Goal: Task Accomplishment & Management: Complete application form

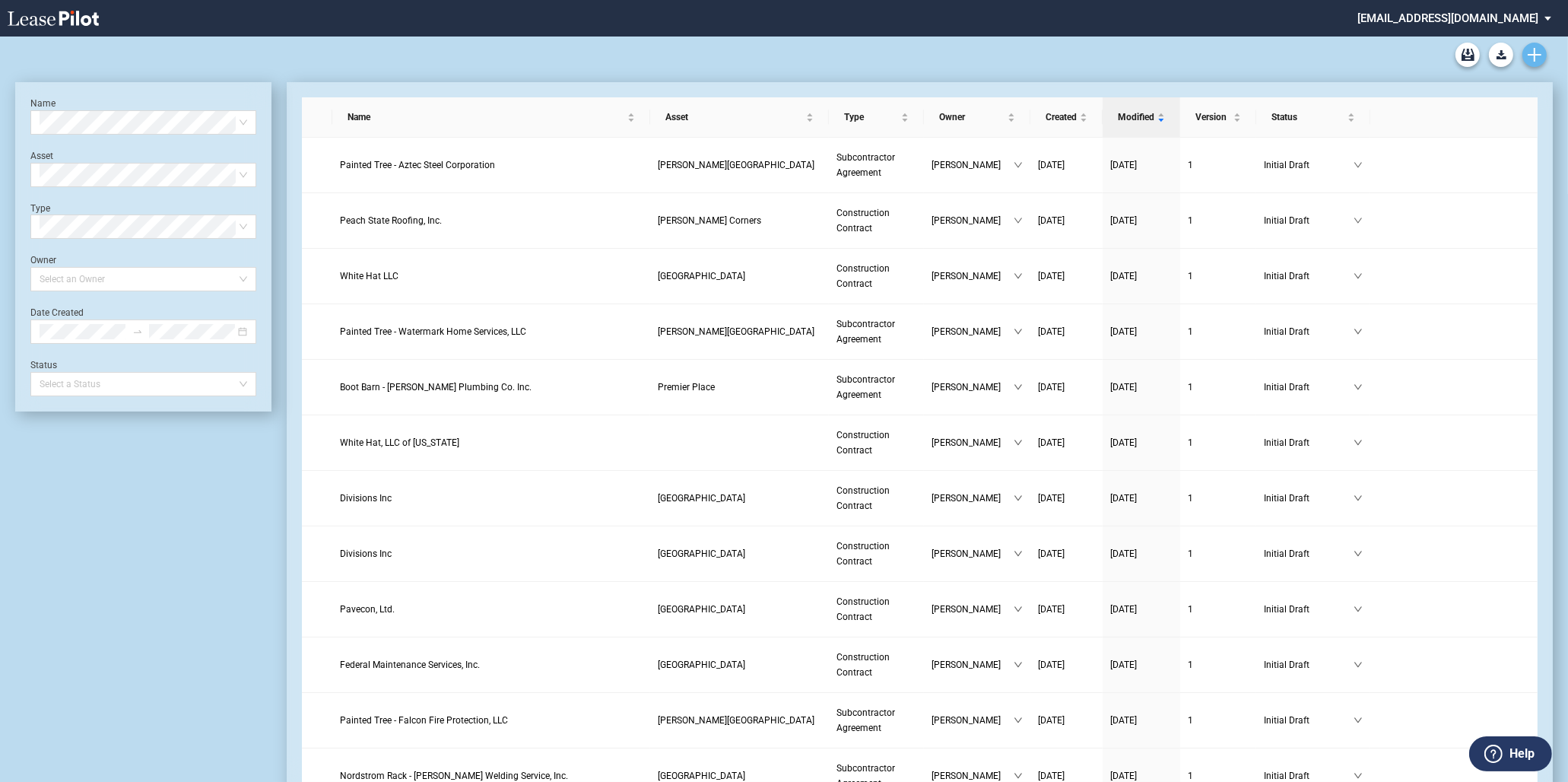
click at [1539, 48] on icon "Create new document" at bounding box center [1535, 55] width 14 height 14
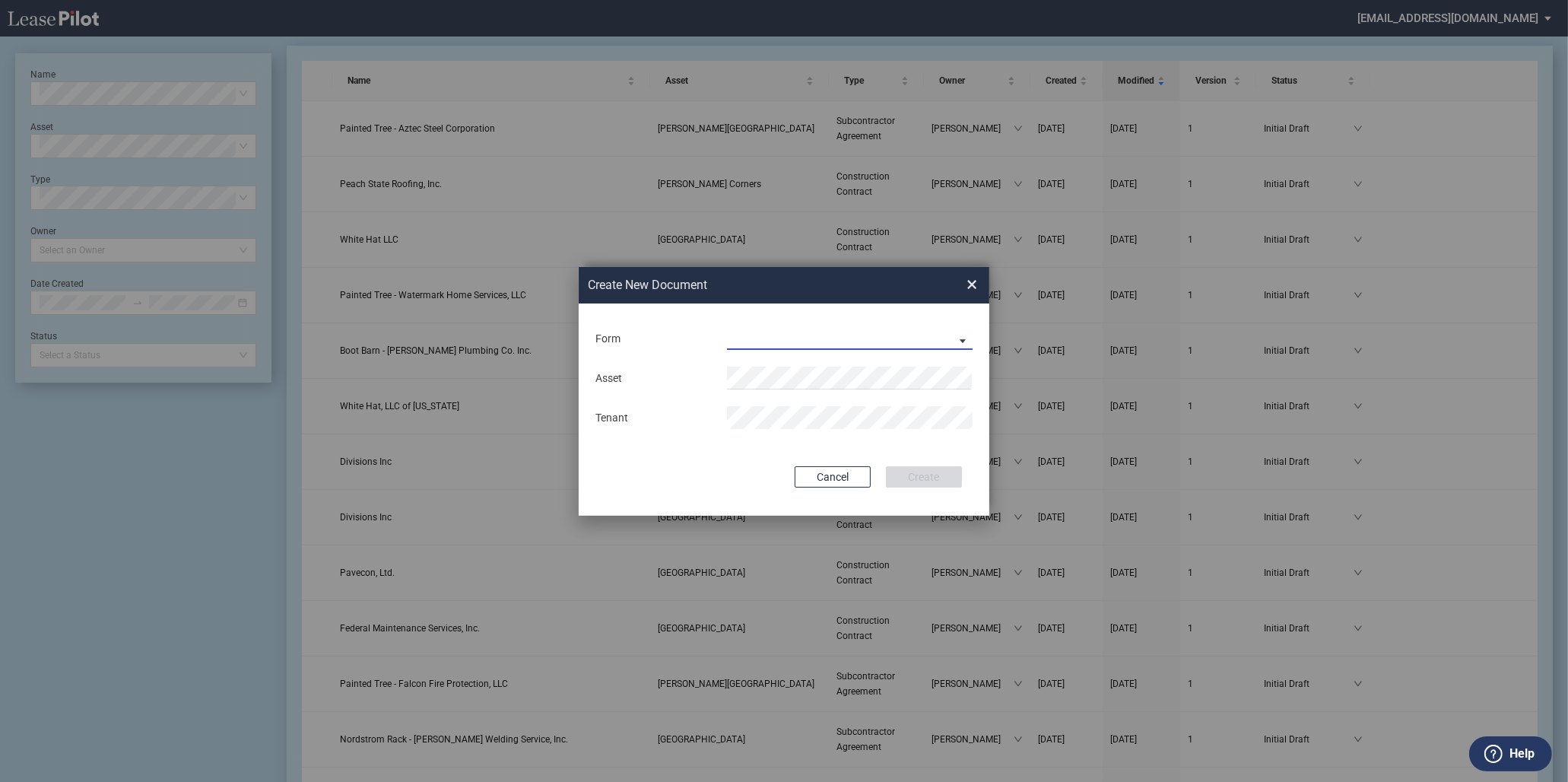
click at [763, 340] on md-select "Construction Contract Subcontractor Agreement" at bounding box center [850, 337] width 246 height 22
click at [786, 364] on md-option "Subcontractor Agreement" at bounding box center [851, 375] width 270 height 36
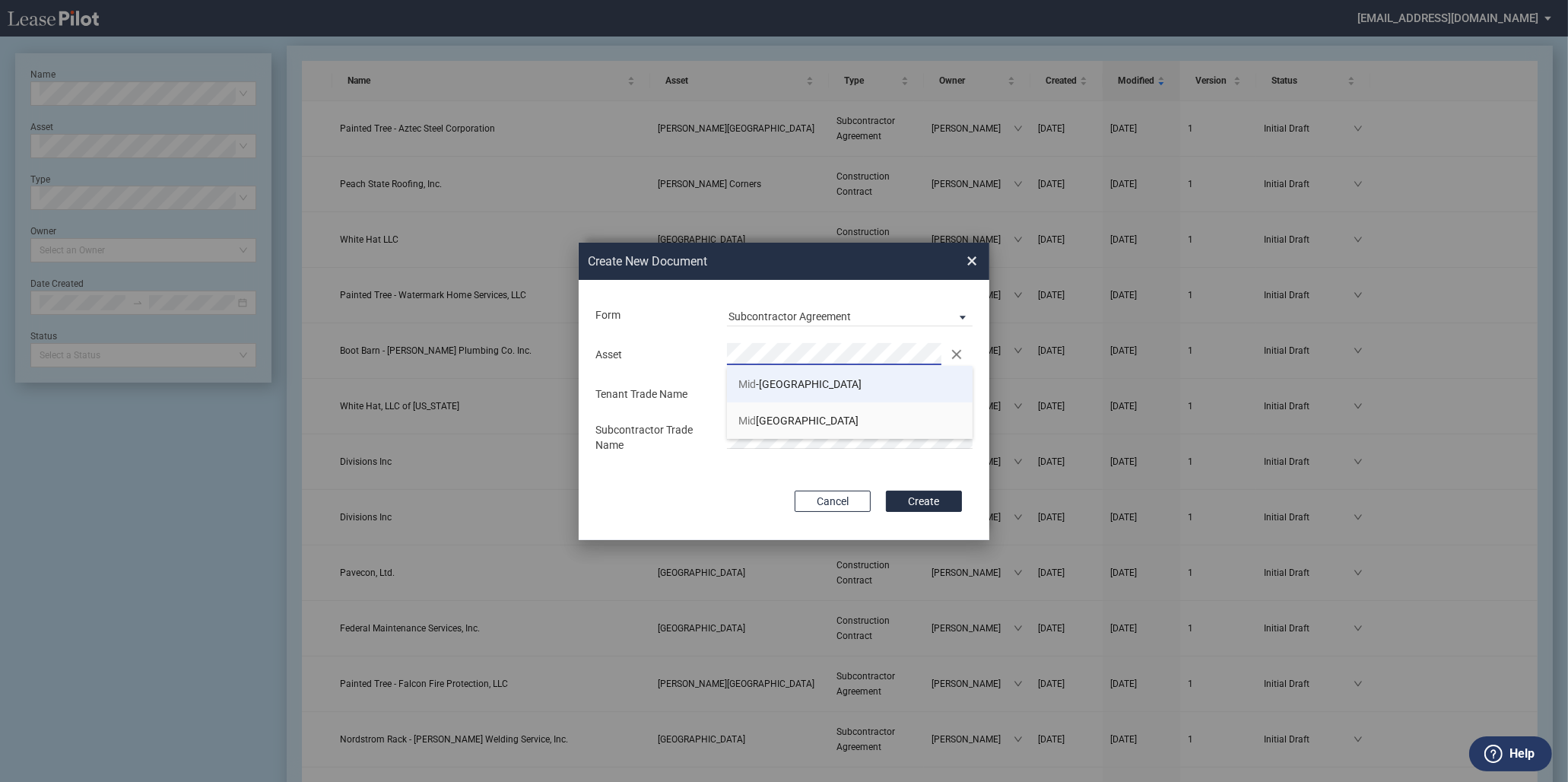
click at [781, 374] on li "Mid -Valley Mall" at bounding box center [850, 383] width 246 height 36
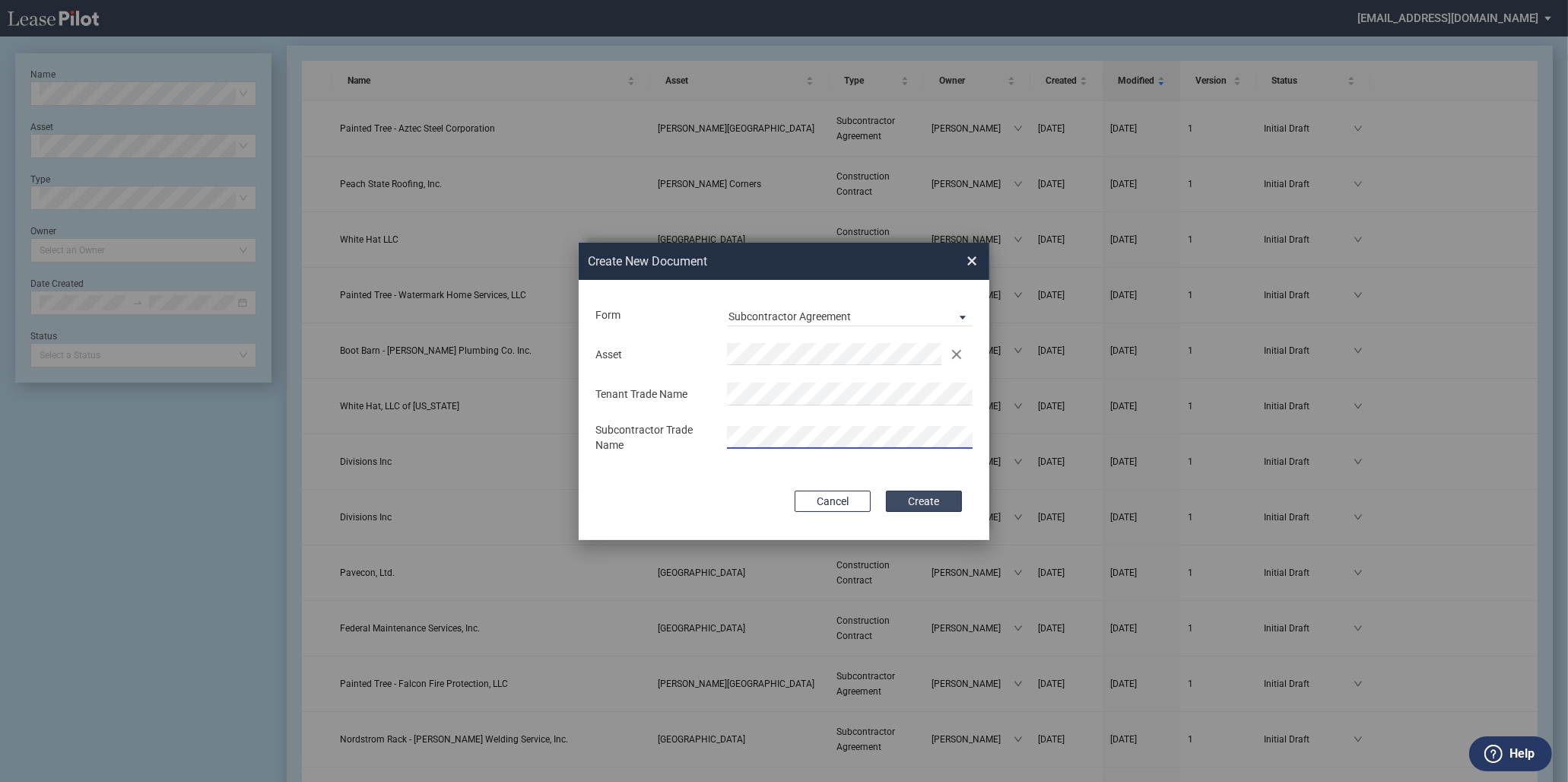
click at [913, 505] on button "Create" at bounding box center [923, 501] width 76 height 21
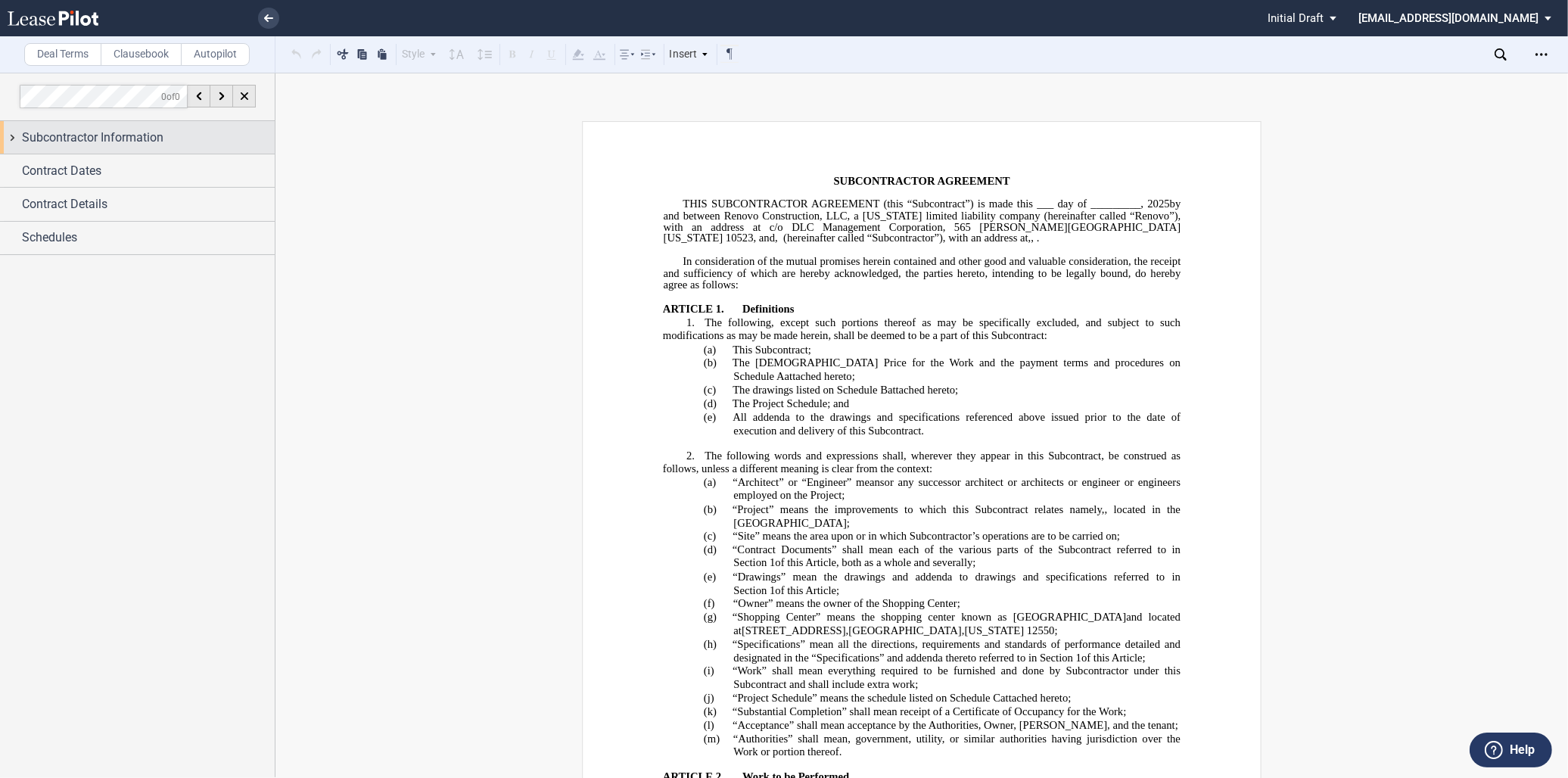
click at [57, 129] on span "Subcontractor Information" at bounding box center [93, 138] width 142 height 18
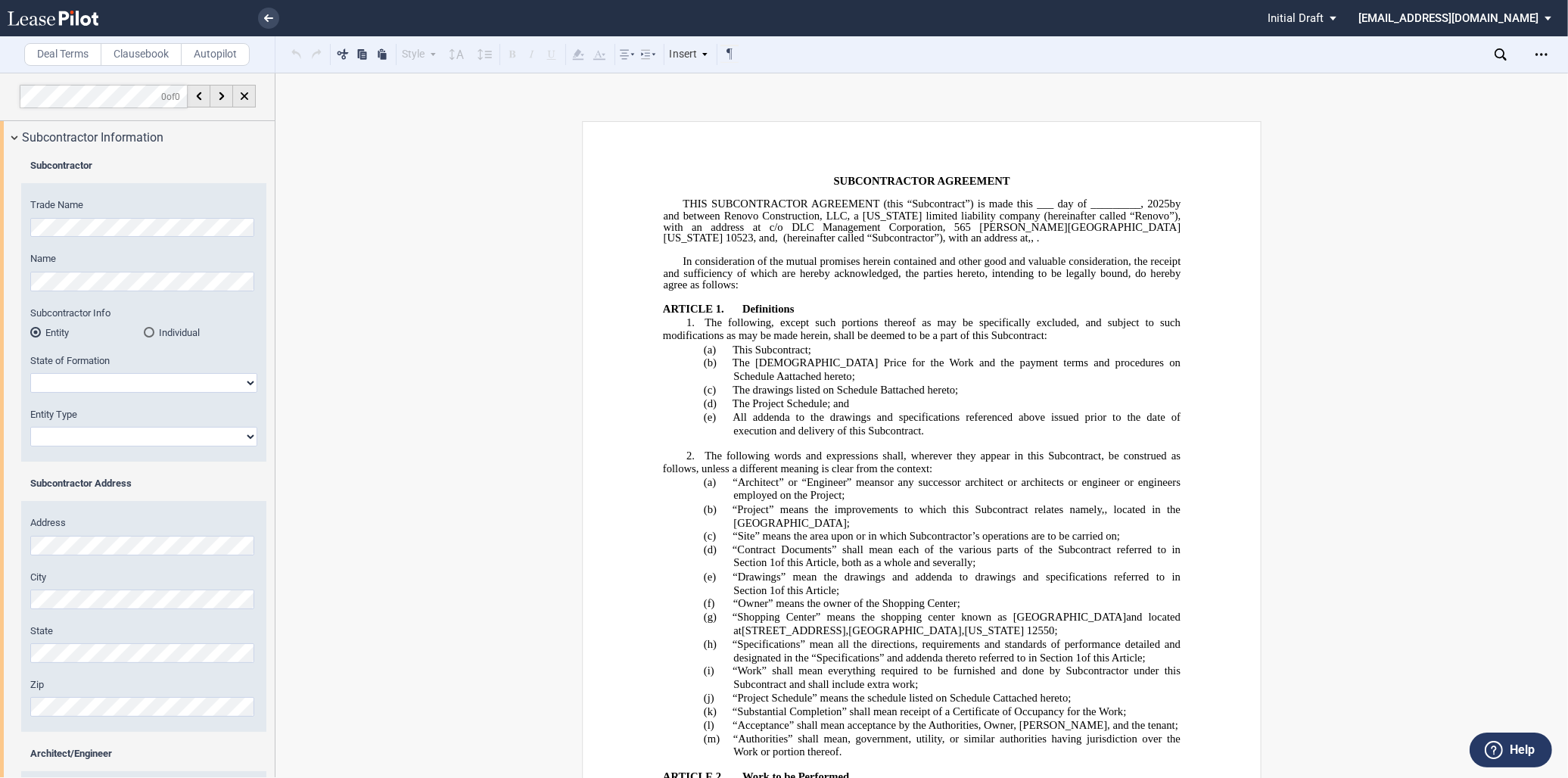
click at [0, 227] on html ".bocls-1{fill:#26354a;fill-rule:evenodd} Loading... × Pending... Pending... Ini…" at bounding box center [784, 389] width 1568 height 778
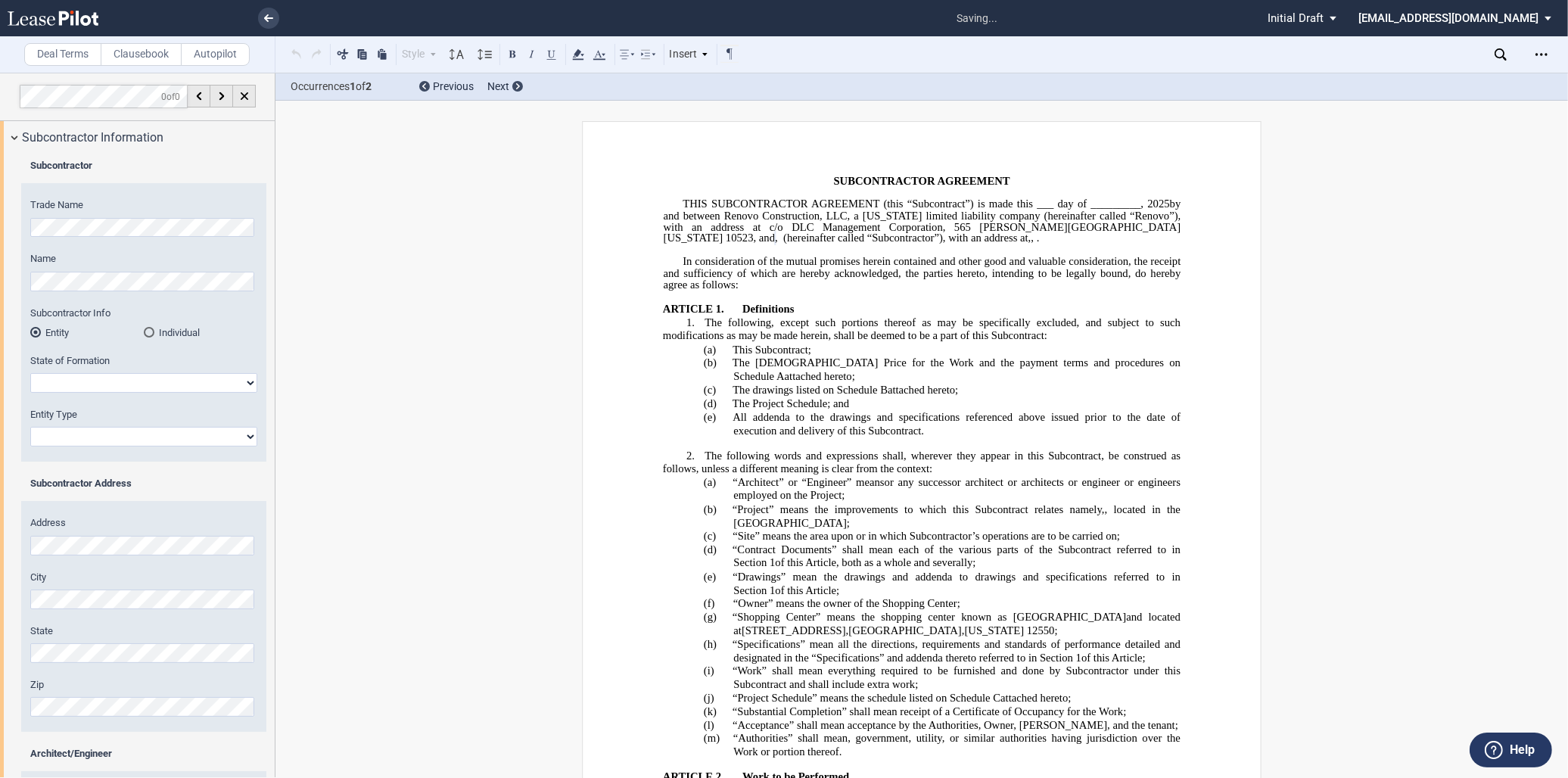
click at [71, 374] on select "[US_STATE] [US_STATE] [US_STATE] [US_STATE] [US_STATE] [US_STATE] [US_STATE] [U…" at bounding box center [144, 382] width 227 height 19
select select "[US_STATE]"
click at [30, 373] on select "[US_STATE] [US_STATE] [US_STATE] [US_STATE] [US_STATE] [US_STATE] [US_STATE] [U…" at bounding box center [144, 382] width 227 height 19
click at [109, 445] on select "Corporation Limited Liability Company General Partnership Limited Partnership O…" at bounding box center [144, 437] width 227 height 19
select select "Corporation"
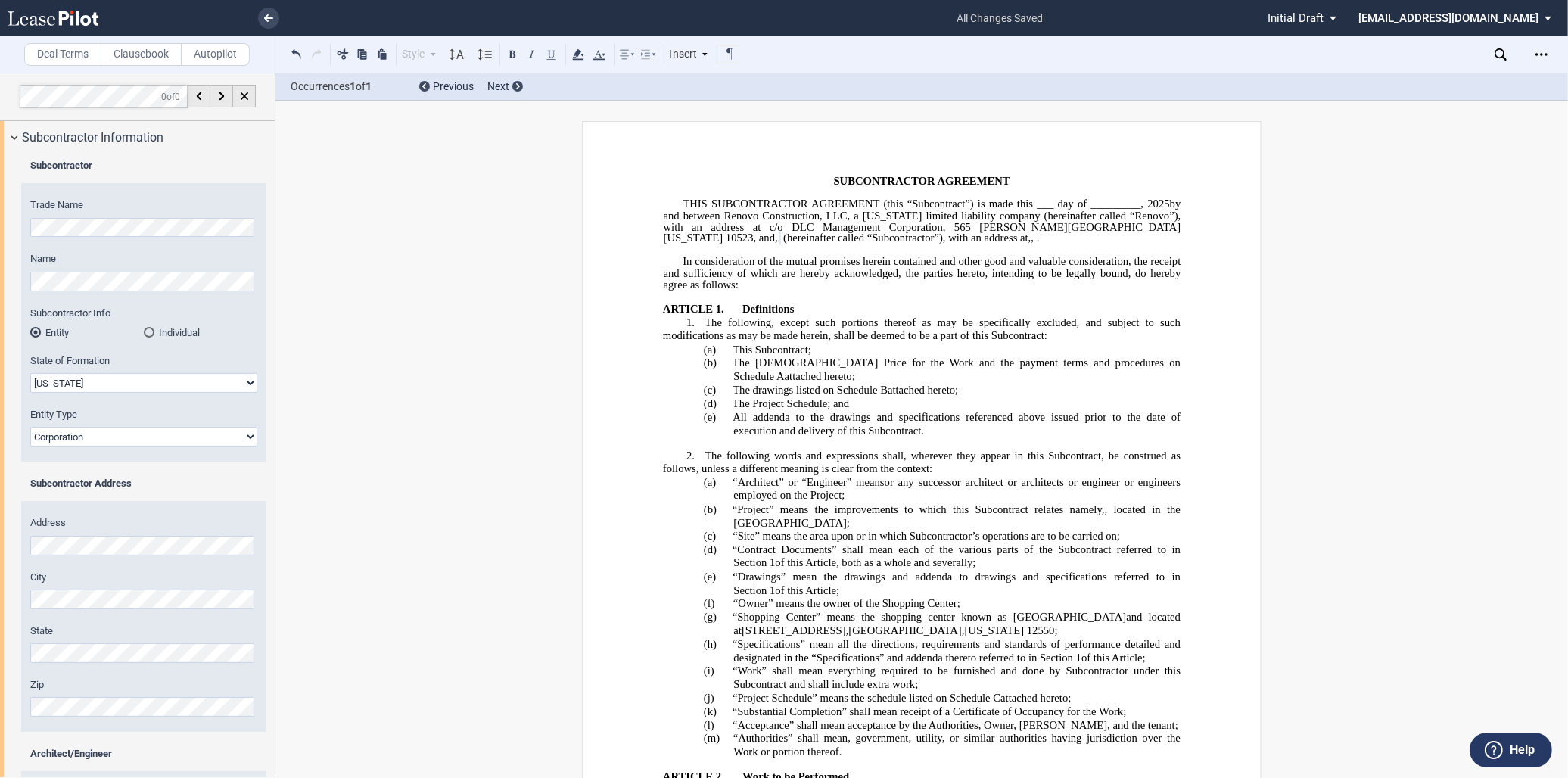
click at [30, 427] on select "Corporation Limited Liability Company General Partnership Limited Partnership O…" at bounding box center [144, 437] width 227 height 19
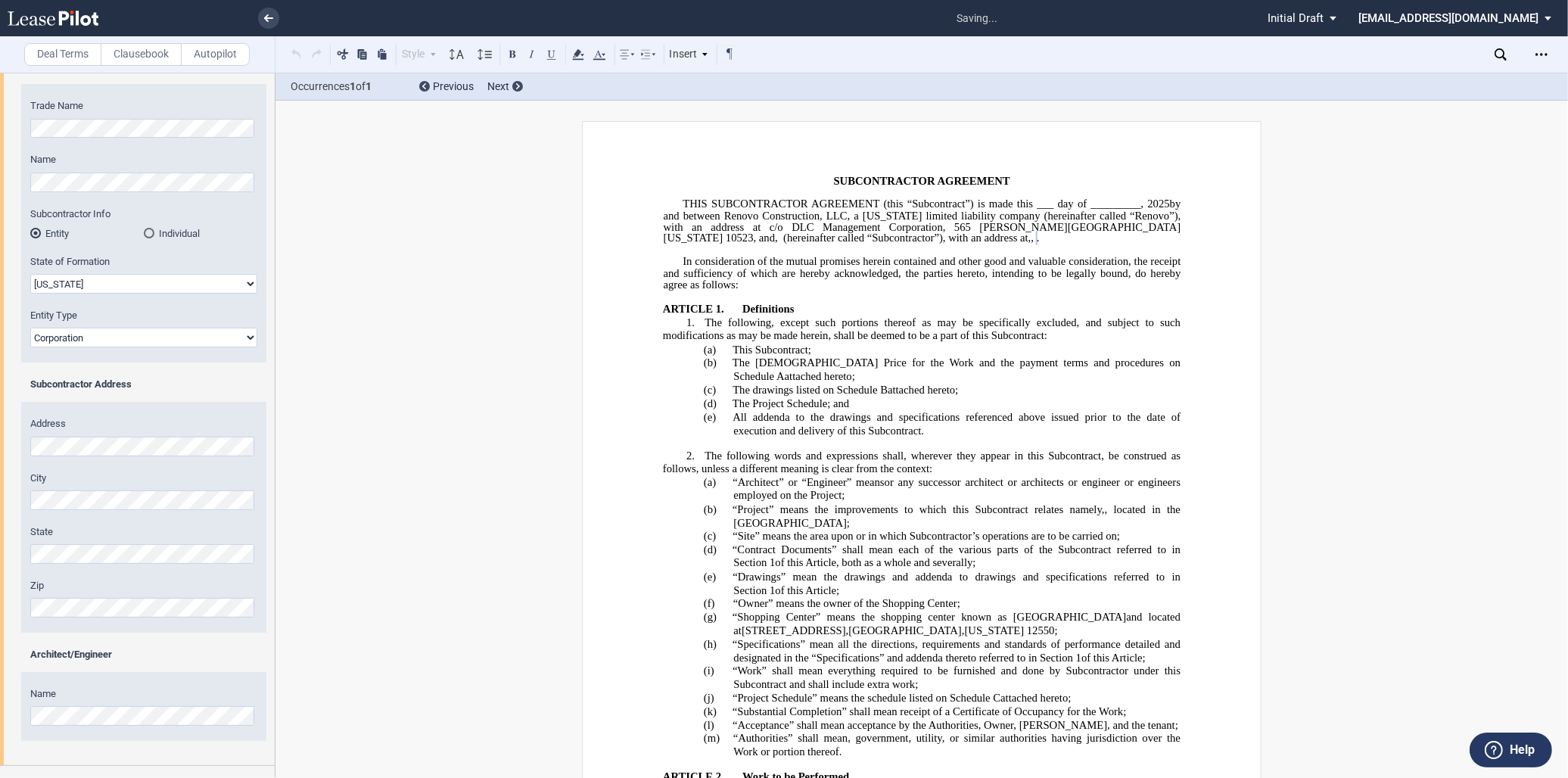
scroll to position [187, 0]
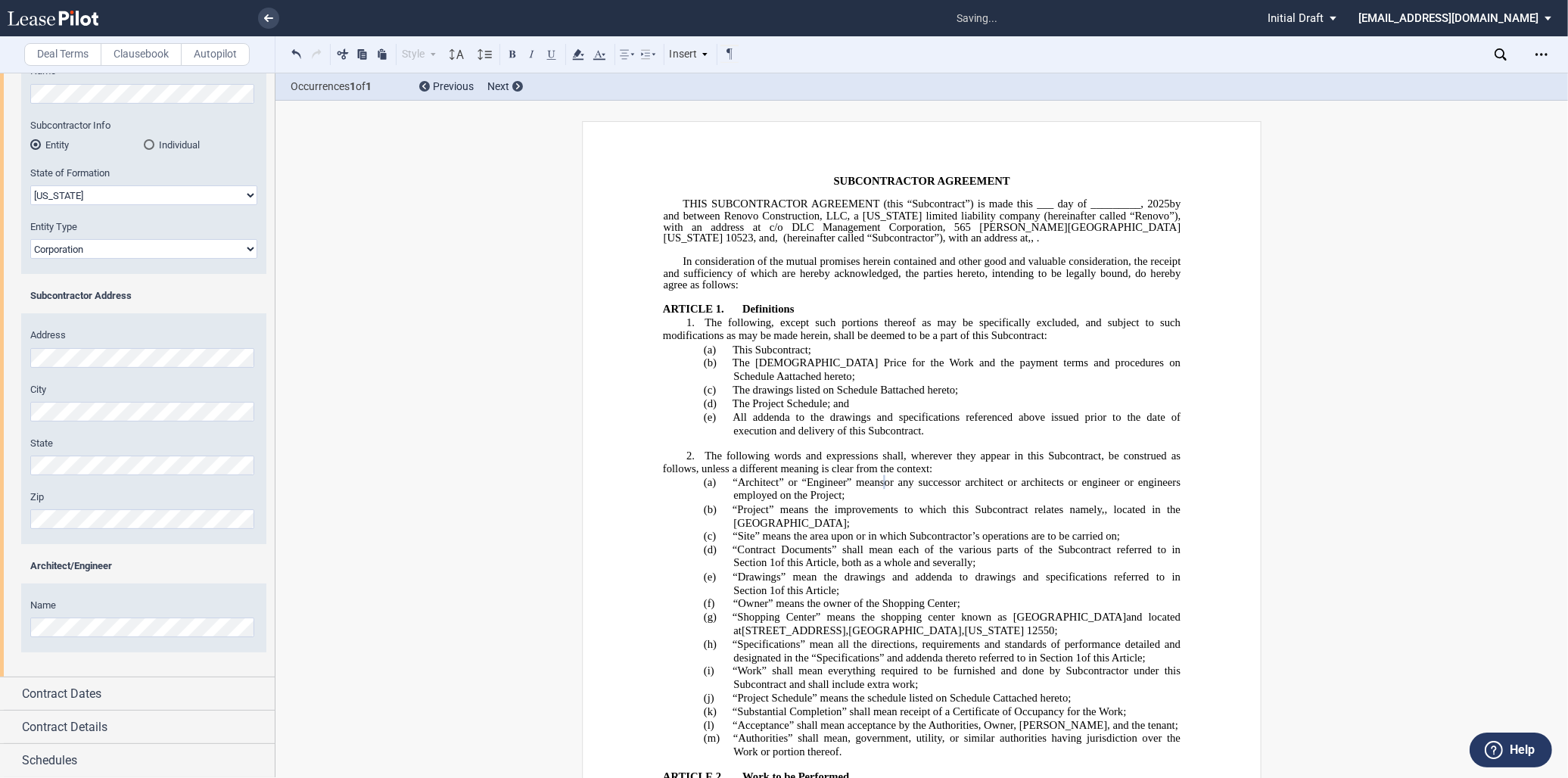
click at [205, 599] on label "Name" at bounding box center [144, 605] width 227 height 14
click at [91, 699] on span "Contract Dates" at bounding box center [62, 694] width 80 height 18
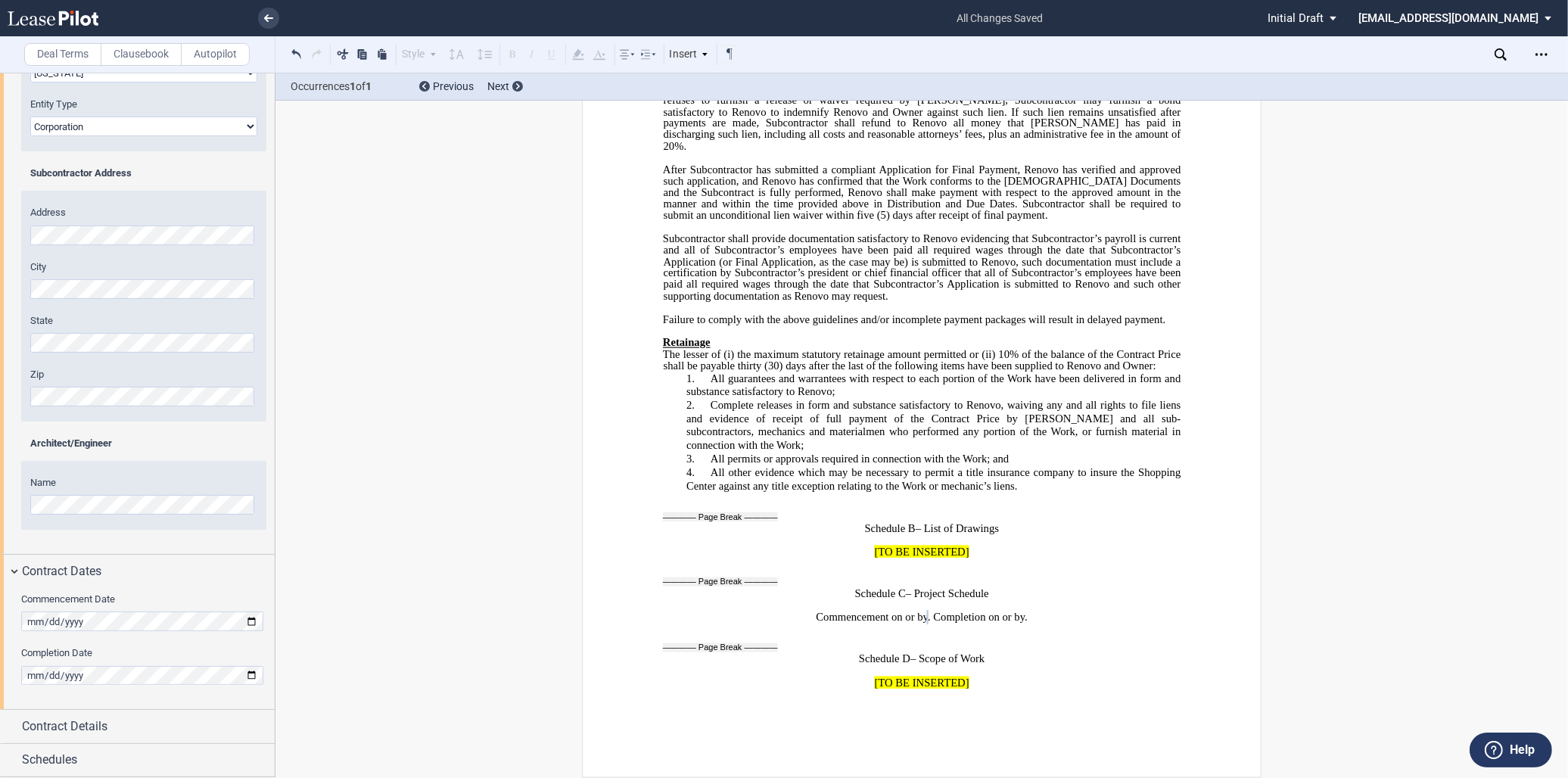
scroll to position [10175, 0]
click at [64, 731] on span "Contract Details" at bounding box center [65, 726] width 85 height 18
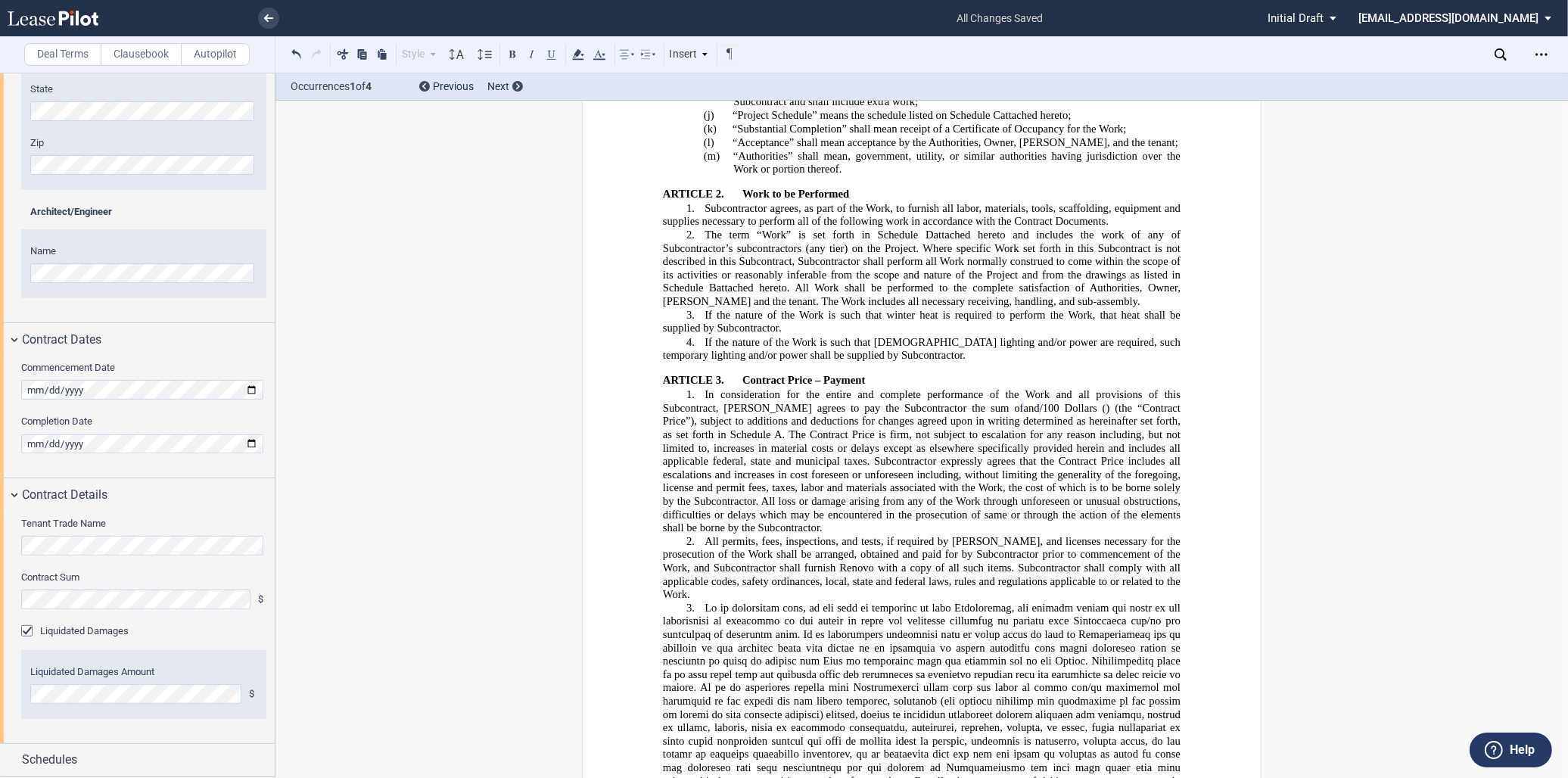
scroll to position [521, 0]
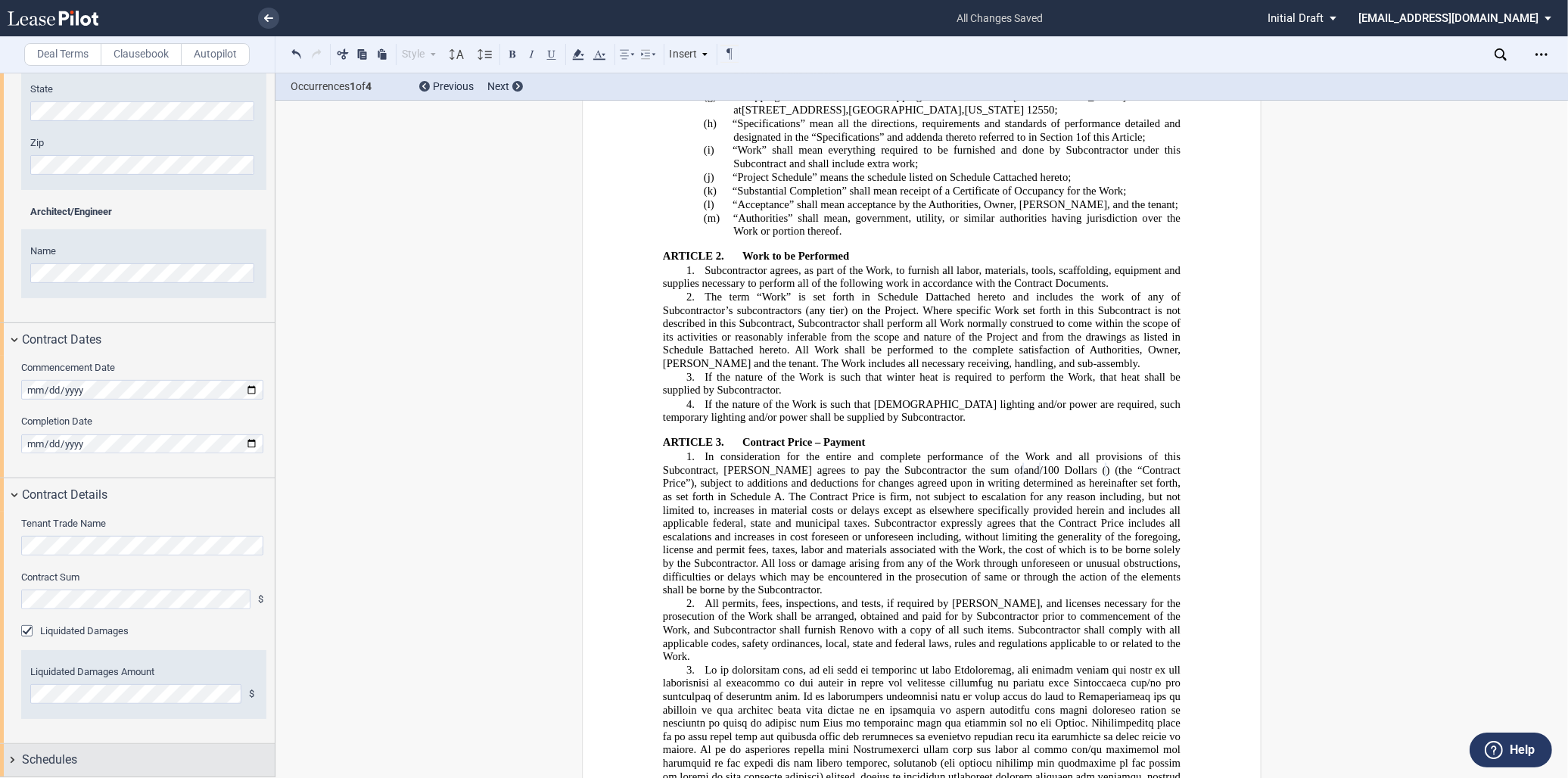
click at [71, 751] on span "Schedules" at bounding box center [49, 760] width 55 height 18
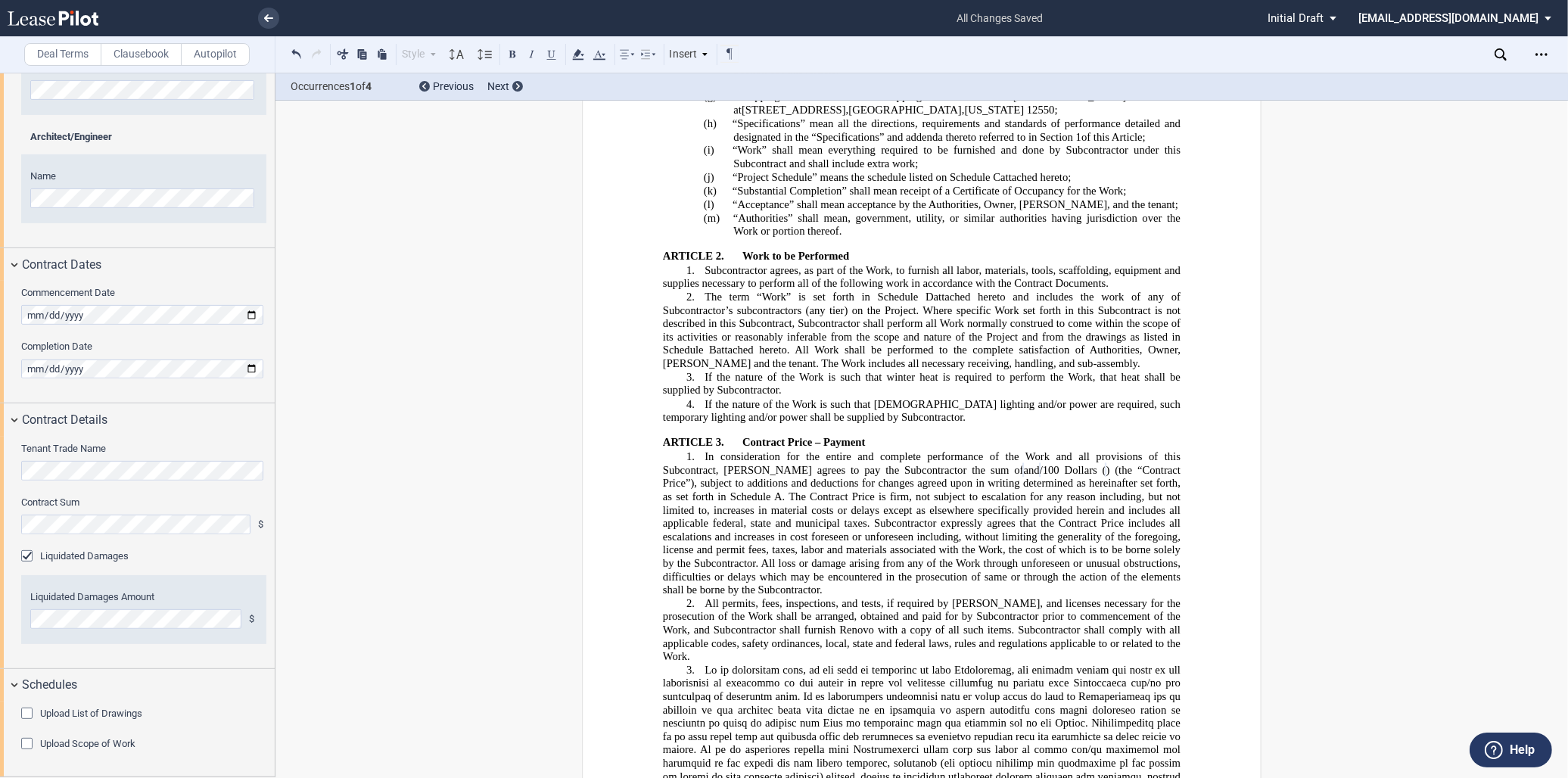
click at [21, 714] on div "Upload List of Drawings" at bounding box center [29, 715] width 16 height 16
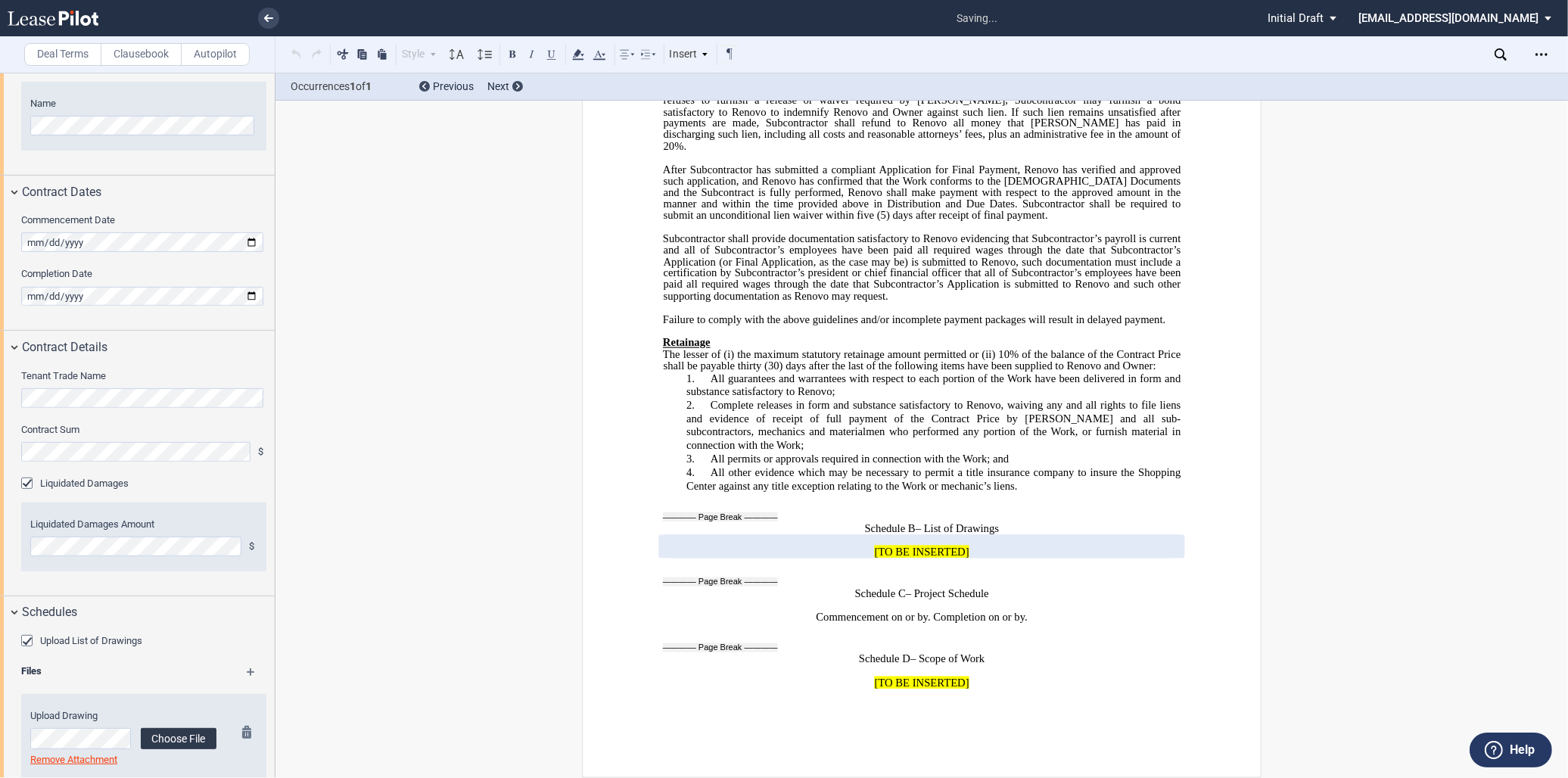
scroll to position [750, 0]
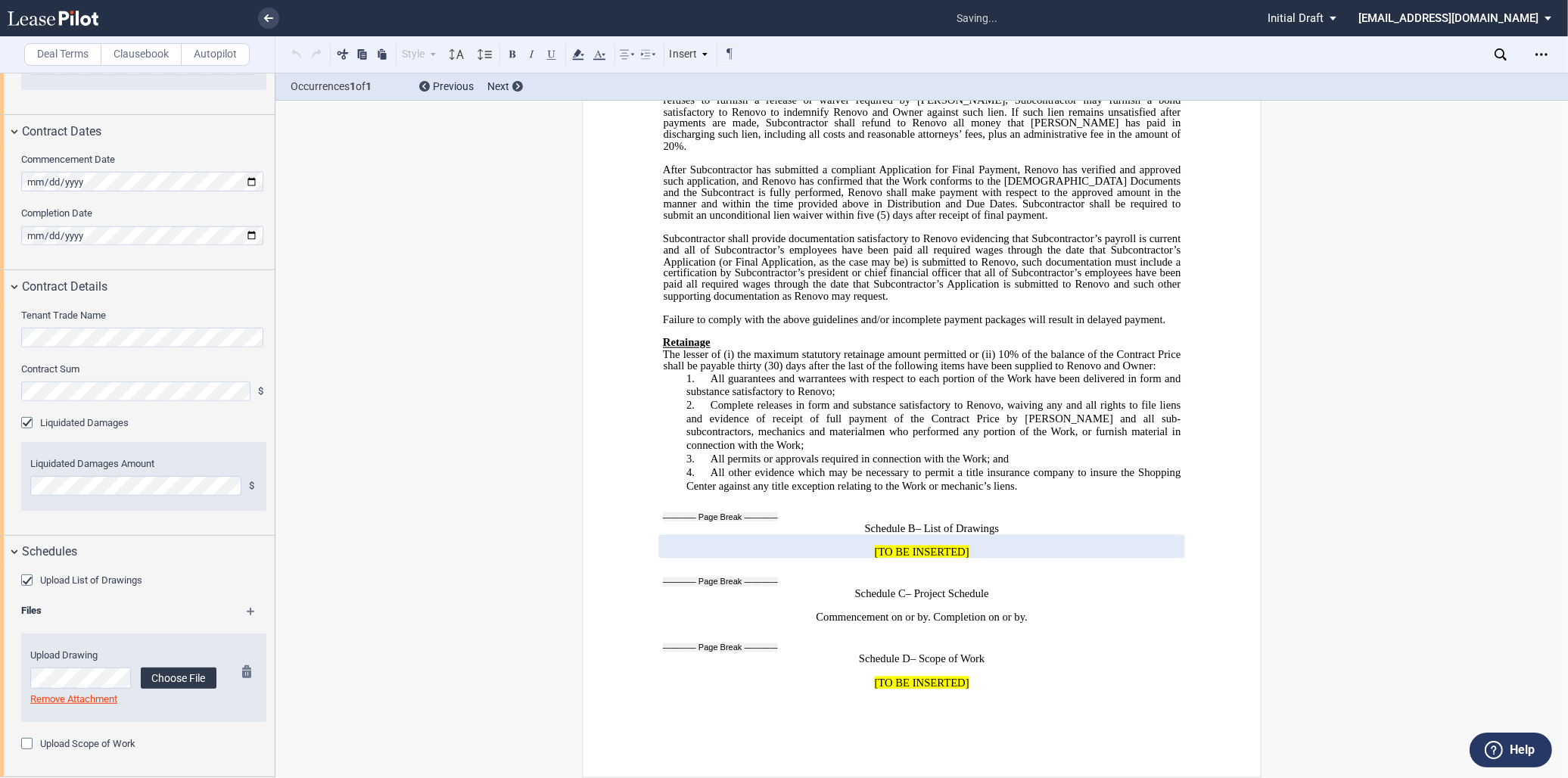
click at [177, 673] on label "Choose File" at bounding box center [179, 678] width 76 height 21
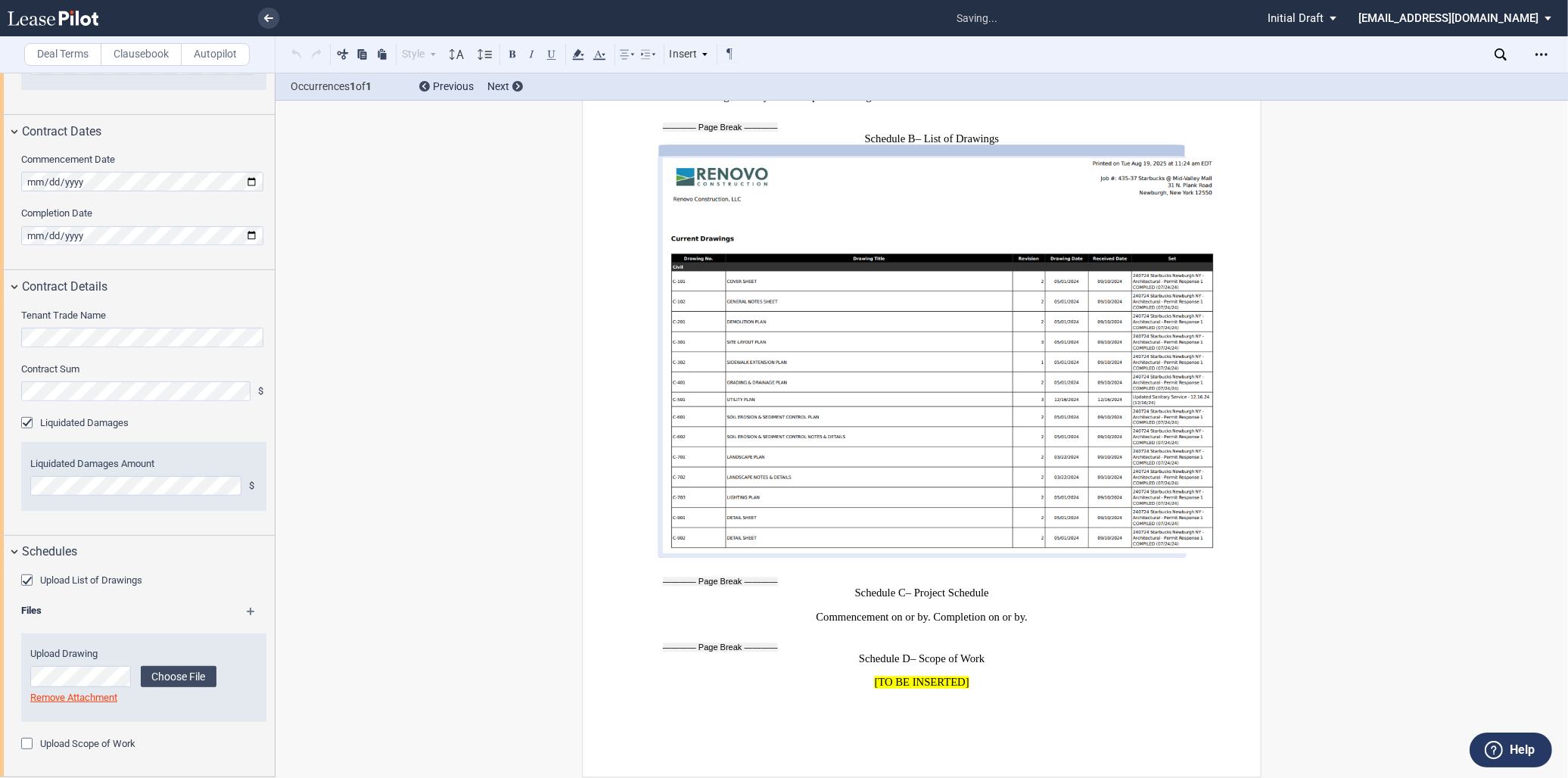
scroll to position [10517, 0]
click at [241, 609] on div "Files" at bounding box center [143, 612] width 263 height 18
click at [252, 613] on md-icon at bounding box center [257, 616] width 22 height 18
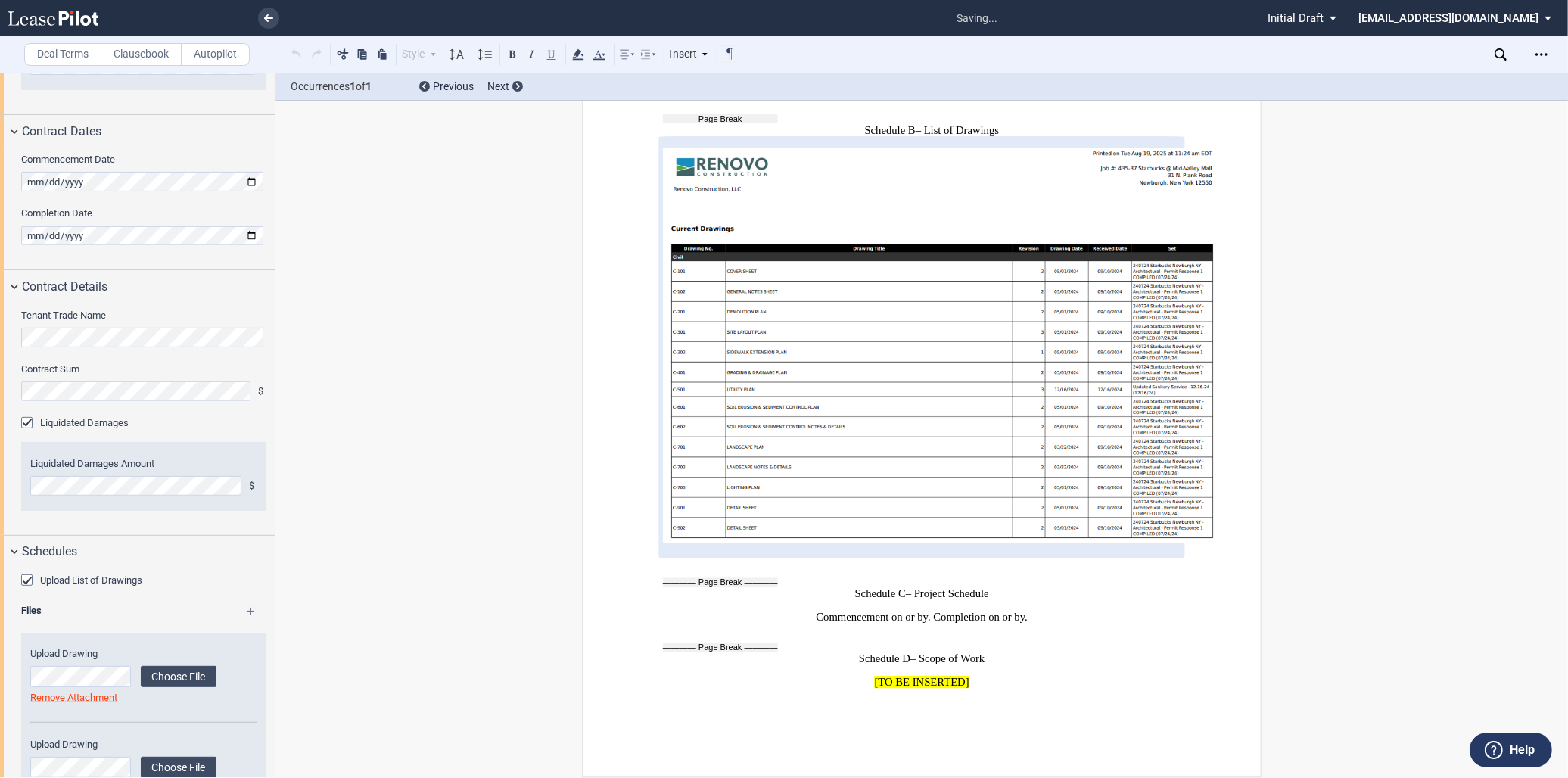
click at [252, 613] on md-icon at bounding box center [257, 616] width 22 height 18
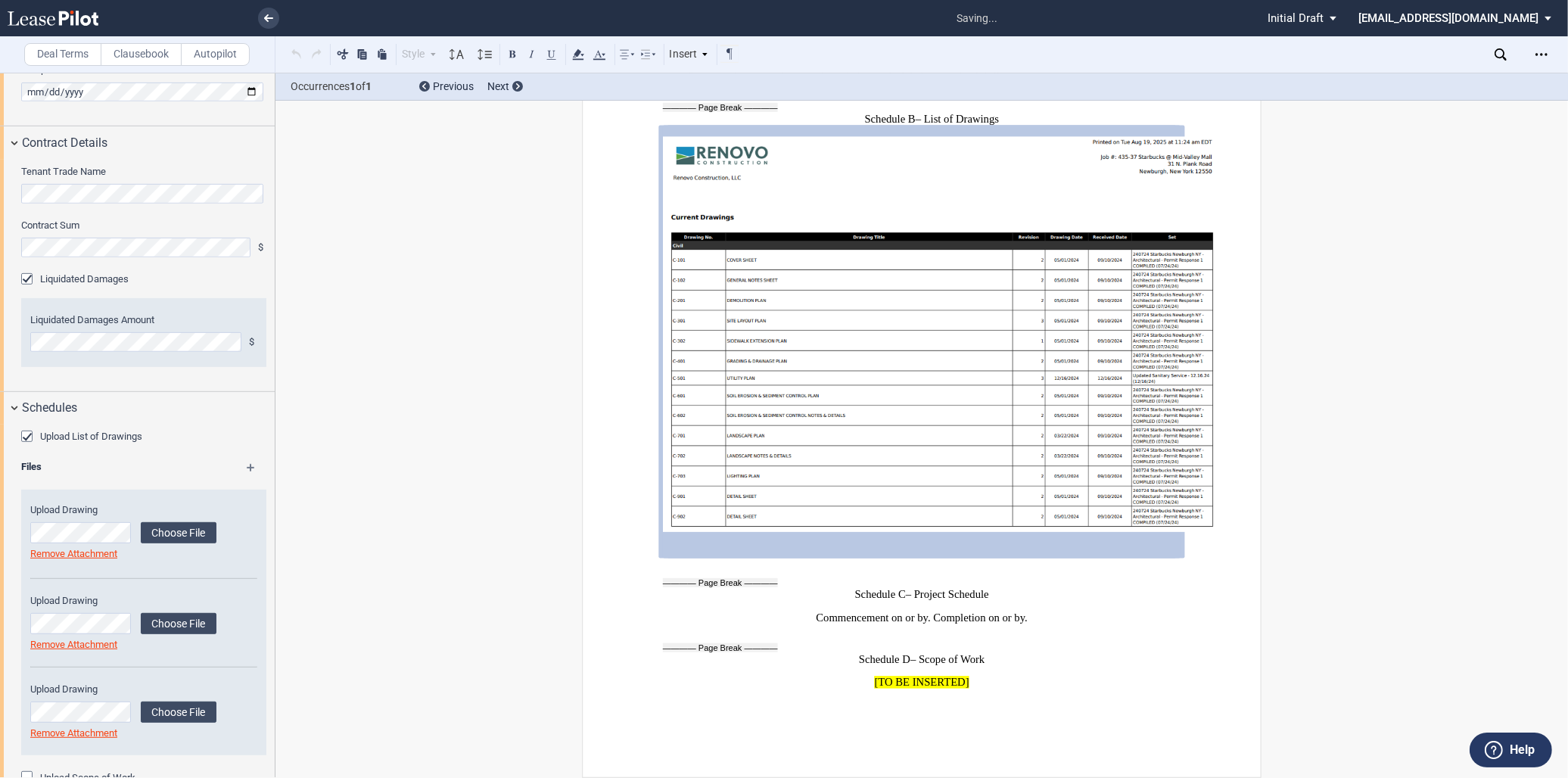
scroll to position [927, 0]
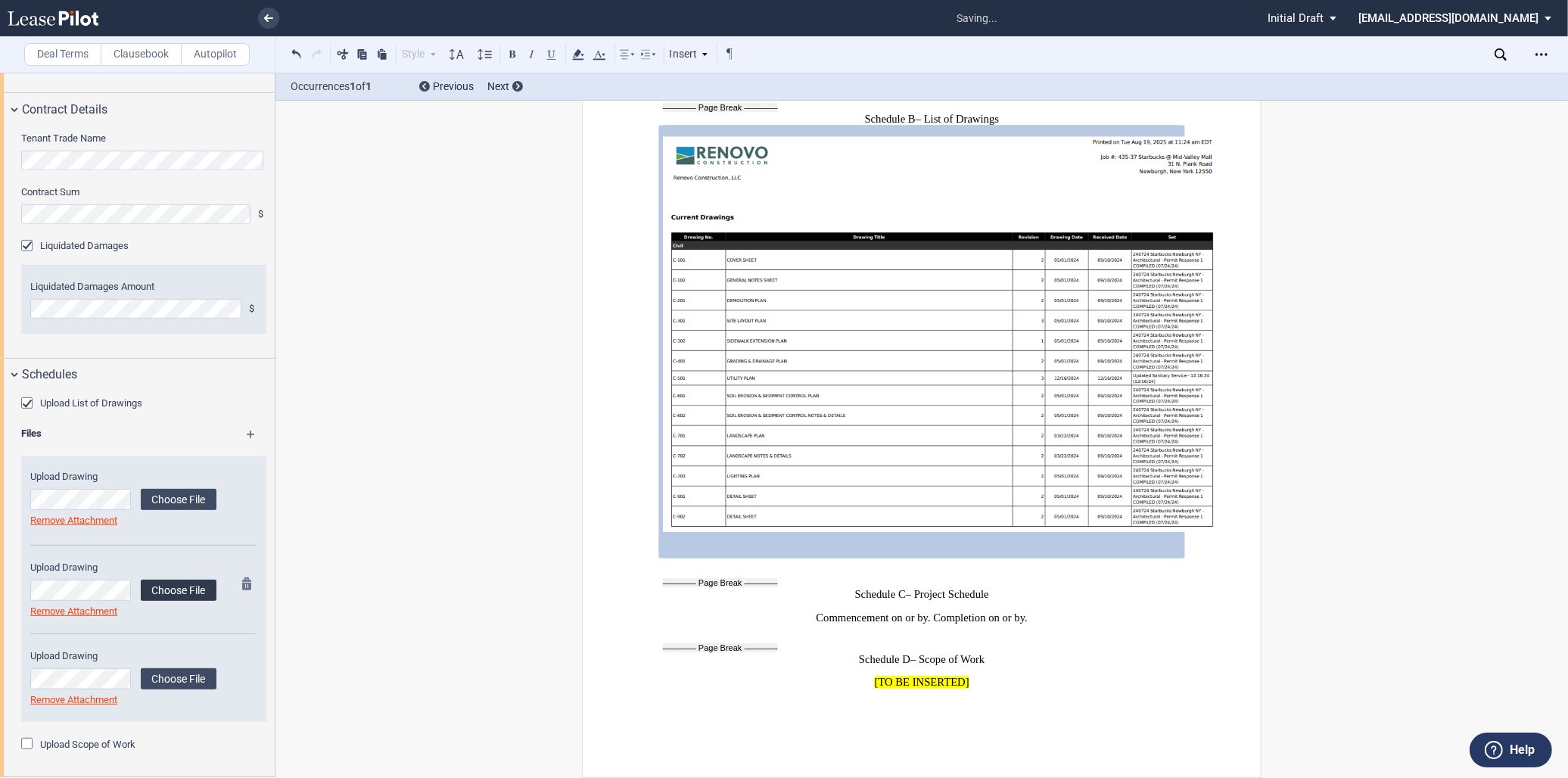
click at [187, 582] on label "Choose File" at bounding box center [179, 590] width 76 height 21
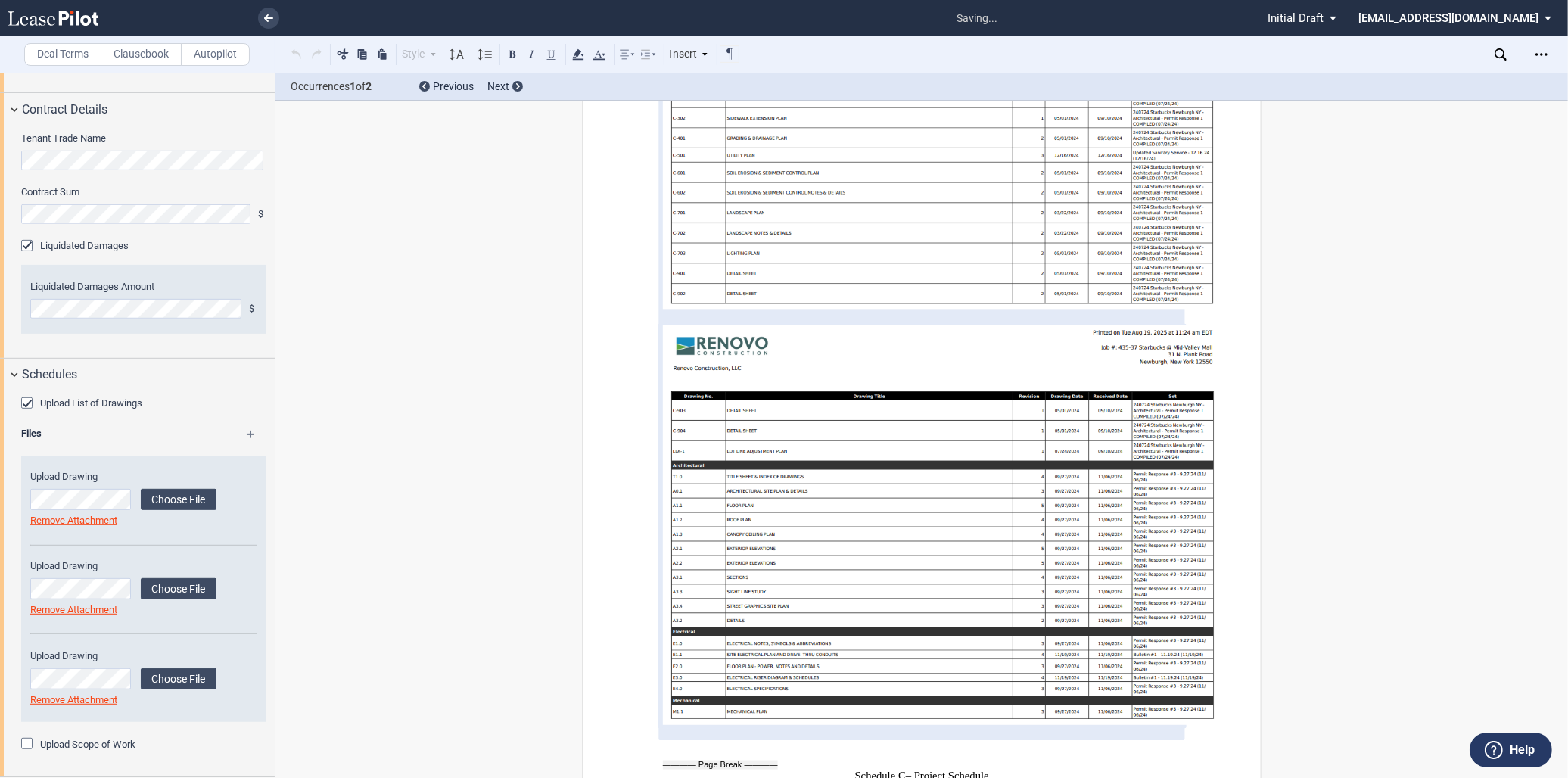
scroll to position [10634, 0]
click at [178, 676] on label "Choose File" at bounding box center [179, 679] width 76 height 21
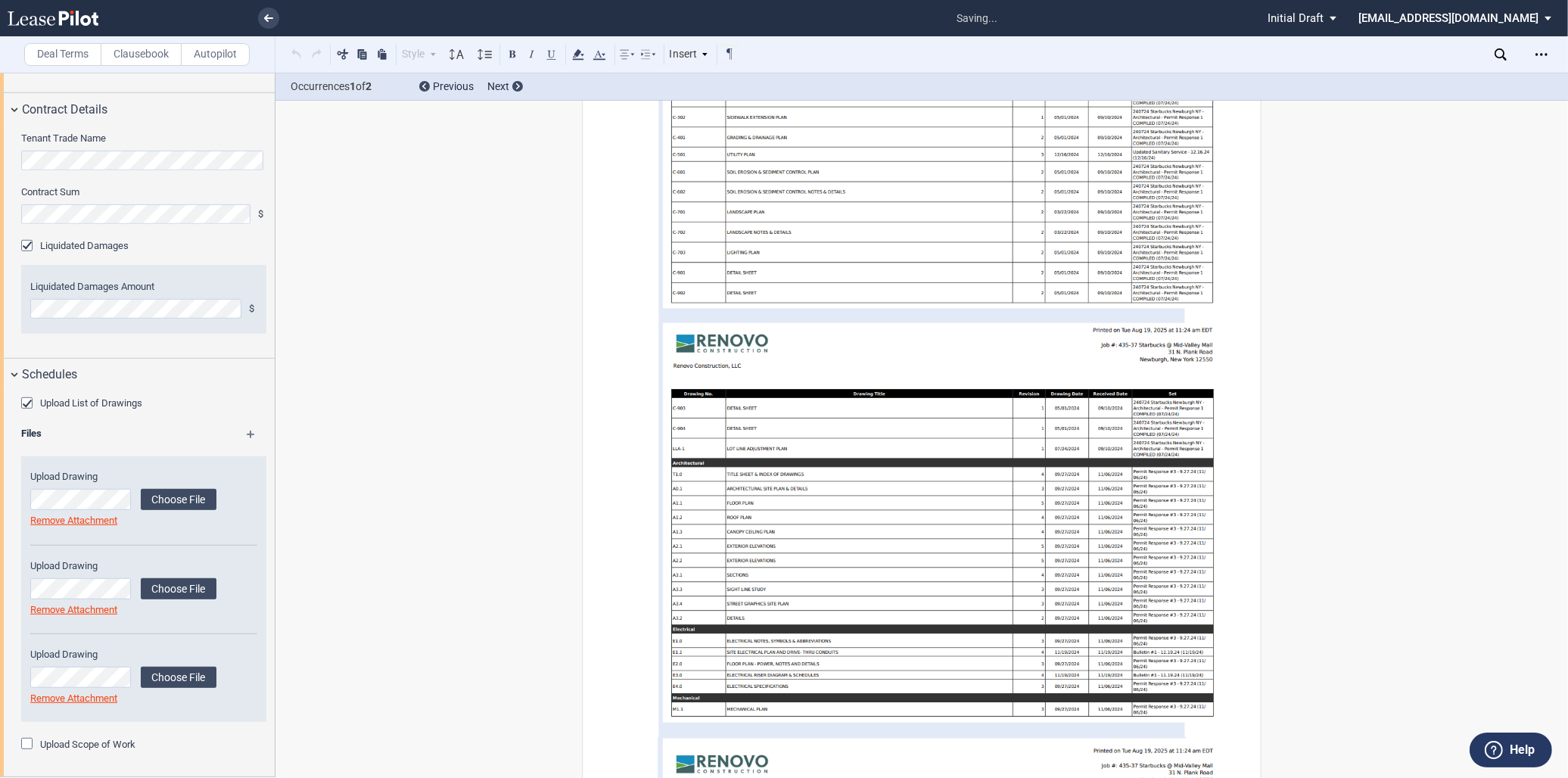
click at [86, 753] on div "Upload List of Drawings Files Upload Drawing Choose File Loading" at bounding box center [137, 583] width 275 height 385
click at [87, 744] on label "Upload Scope of Work" at bounding box center [87, 744] width 95 height 14
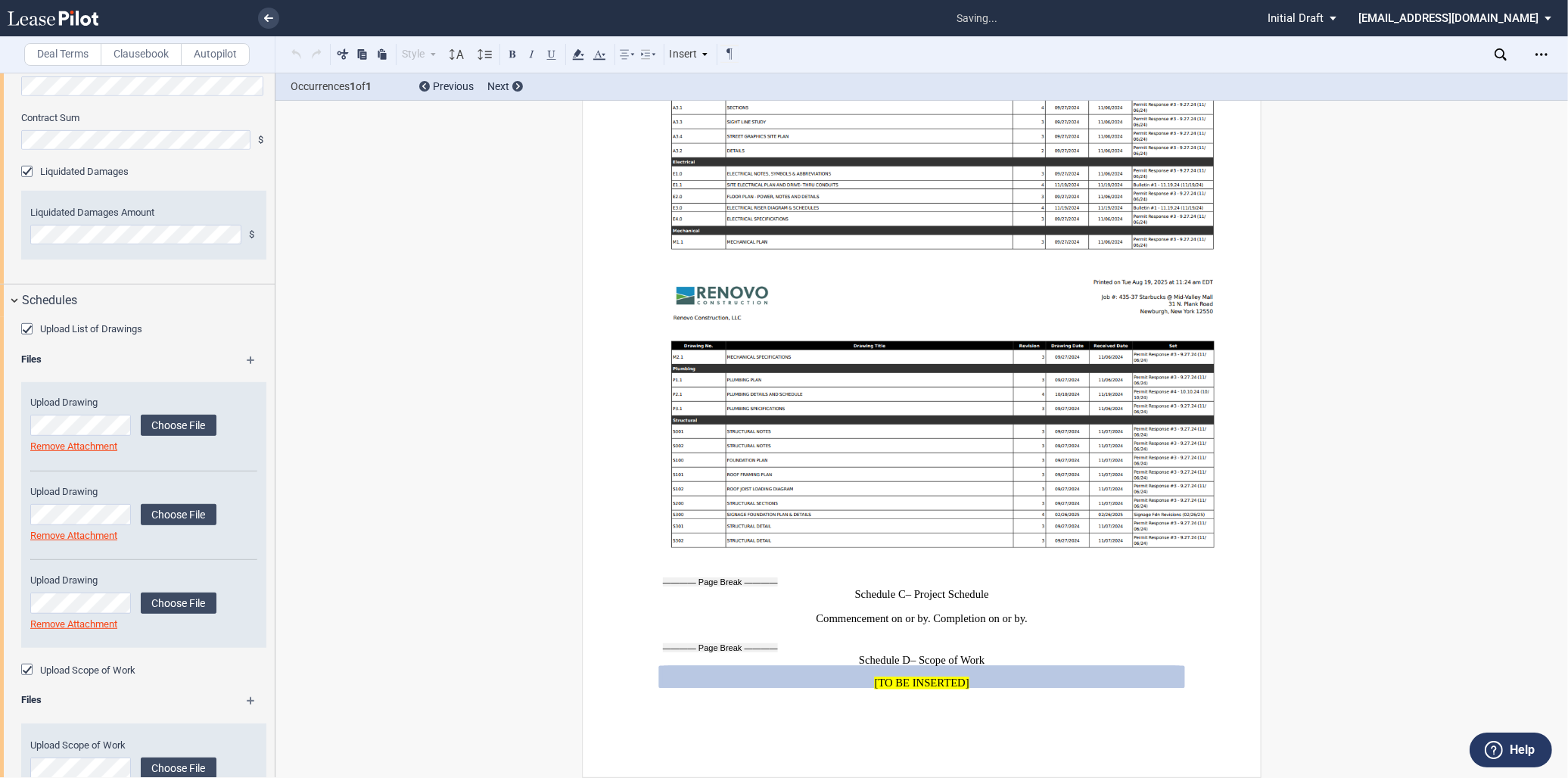
scroll to position [1060, 0]
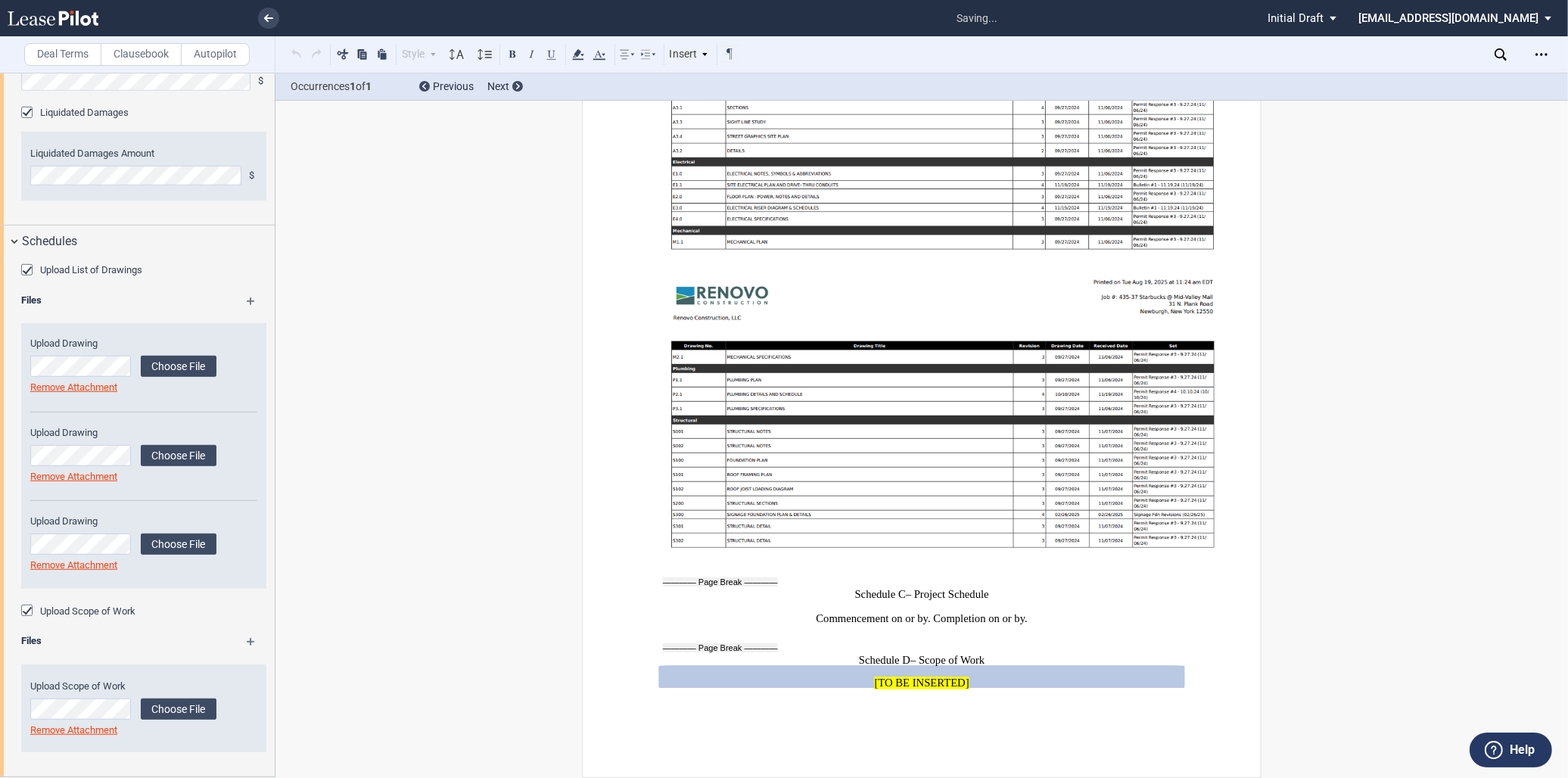
click at [246, 640] on md-icon at bounding box center [257, 646] width 22 height 18
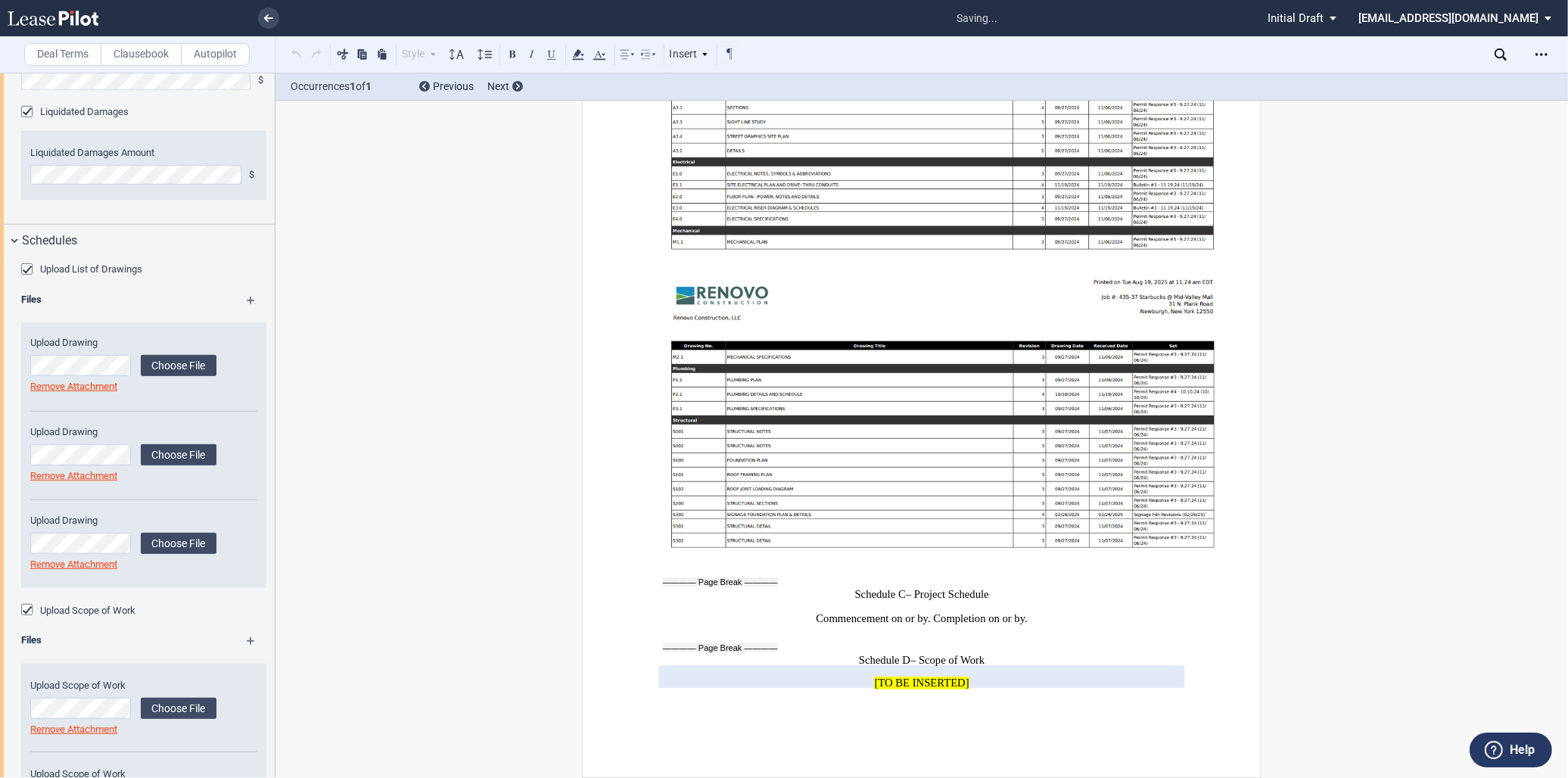
click at [246, 640] on md-icon at bounding box center [257, 646] width 22 height 18
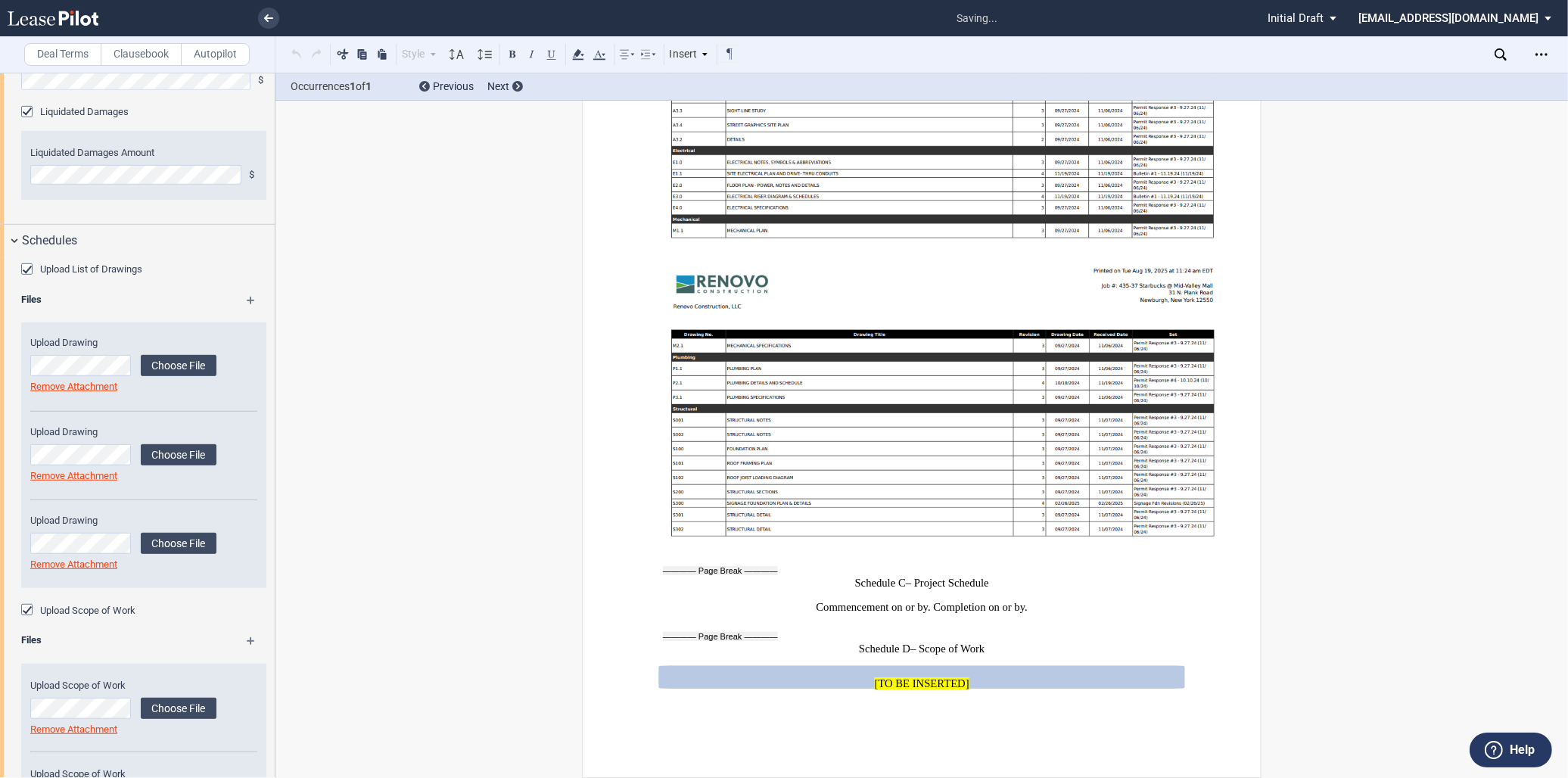
click at [246, 640] on md-icon at bounding box center [257, 646] width 22 height 18
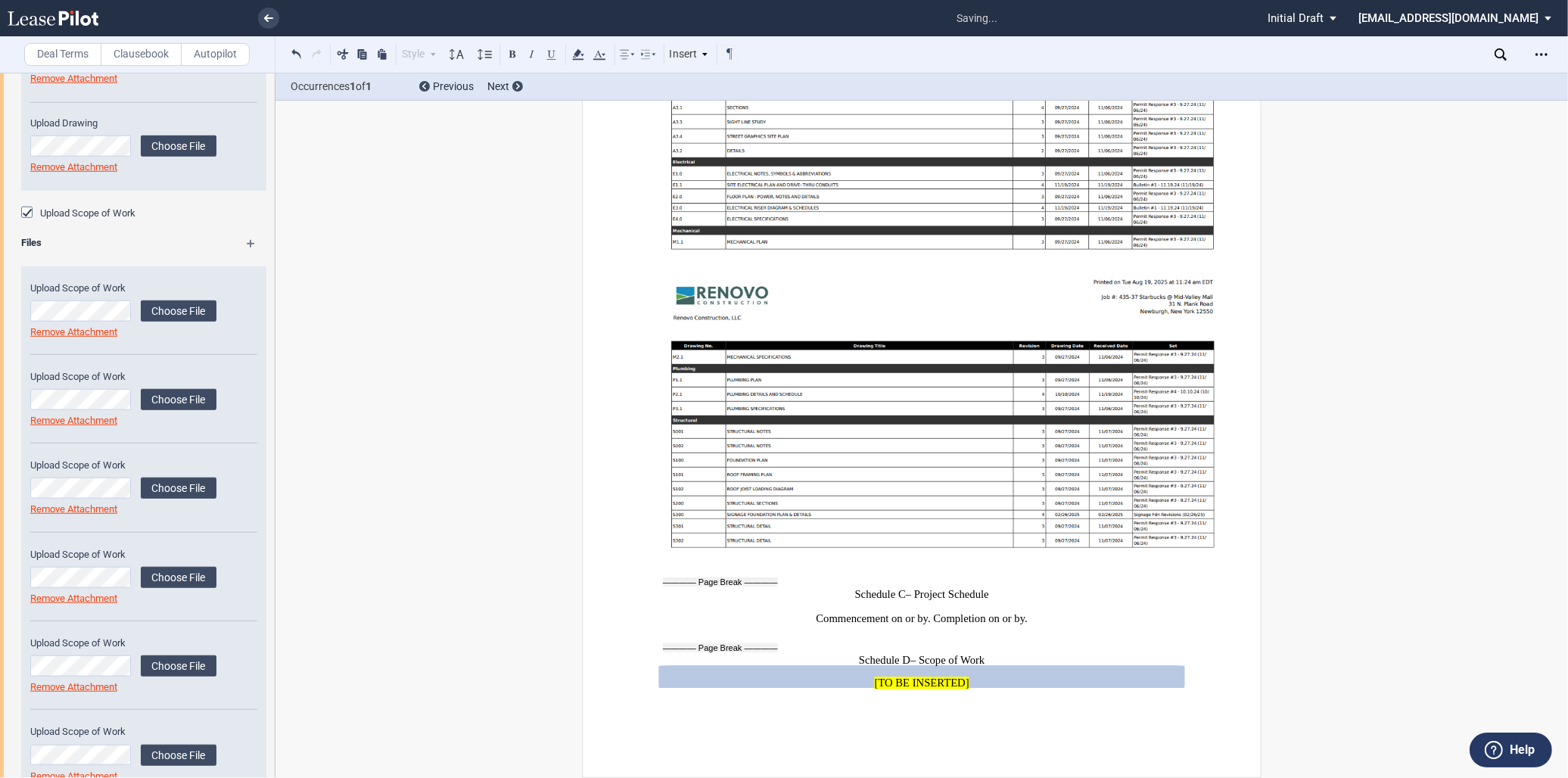
scroll to position [1432, 0]
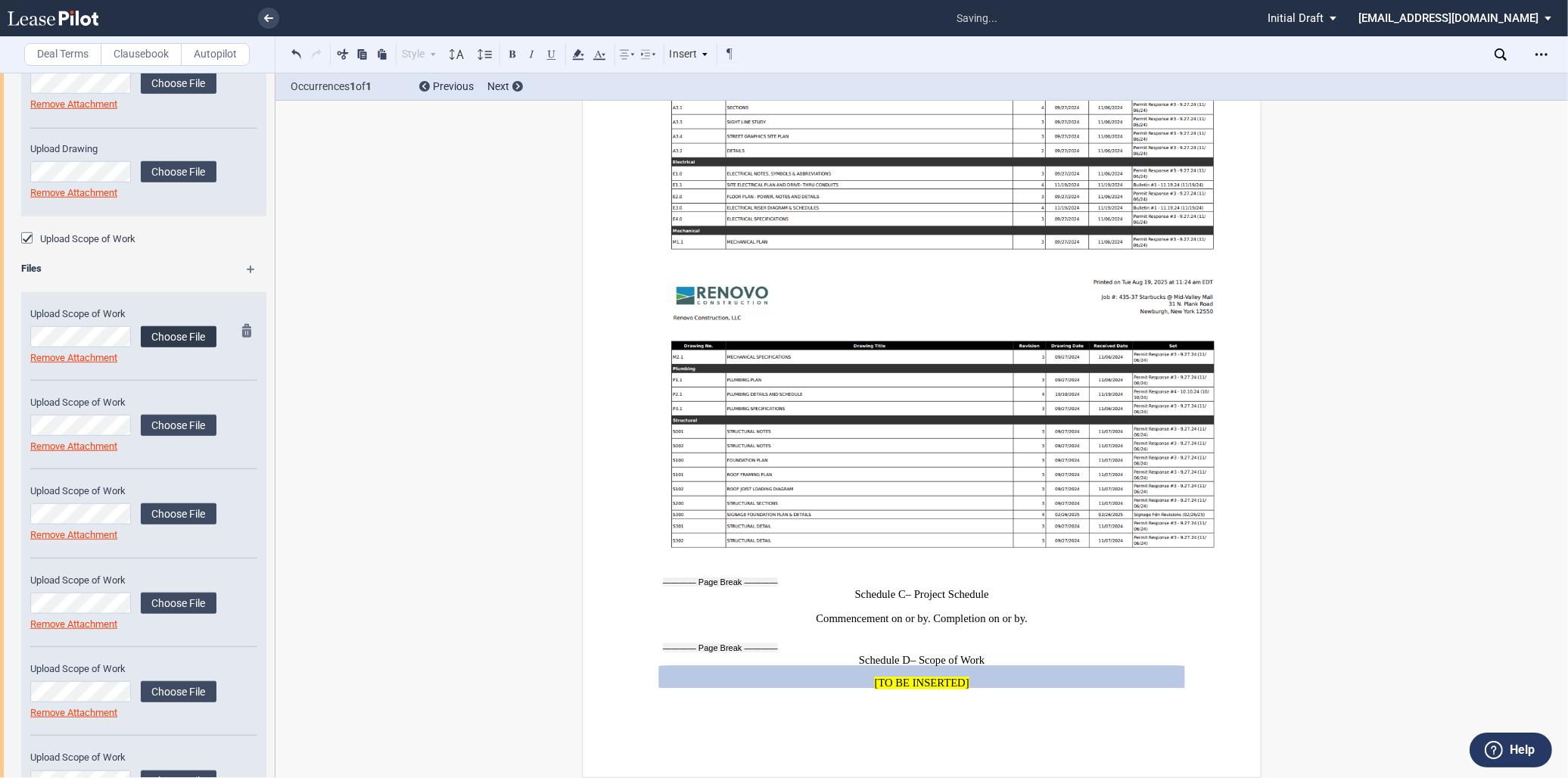
click at [181, 331] on label "Choose File" at bounding box center [179, 337] width 76 height 21
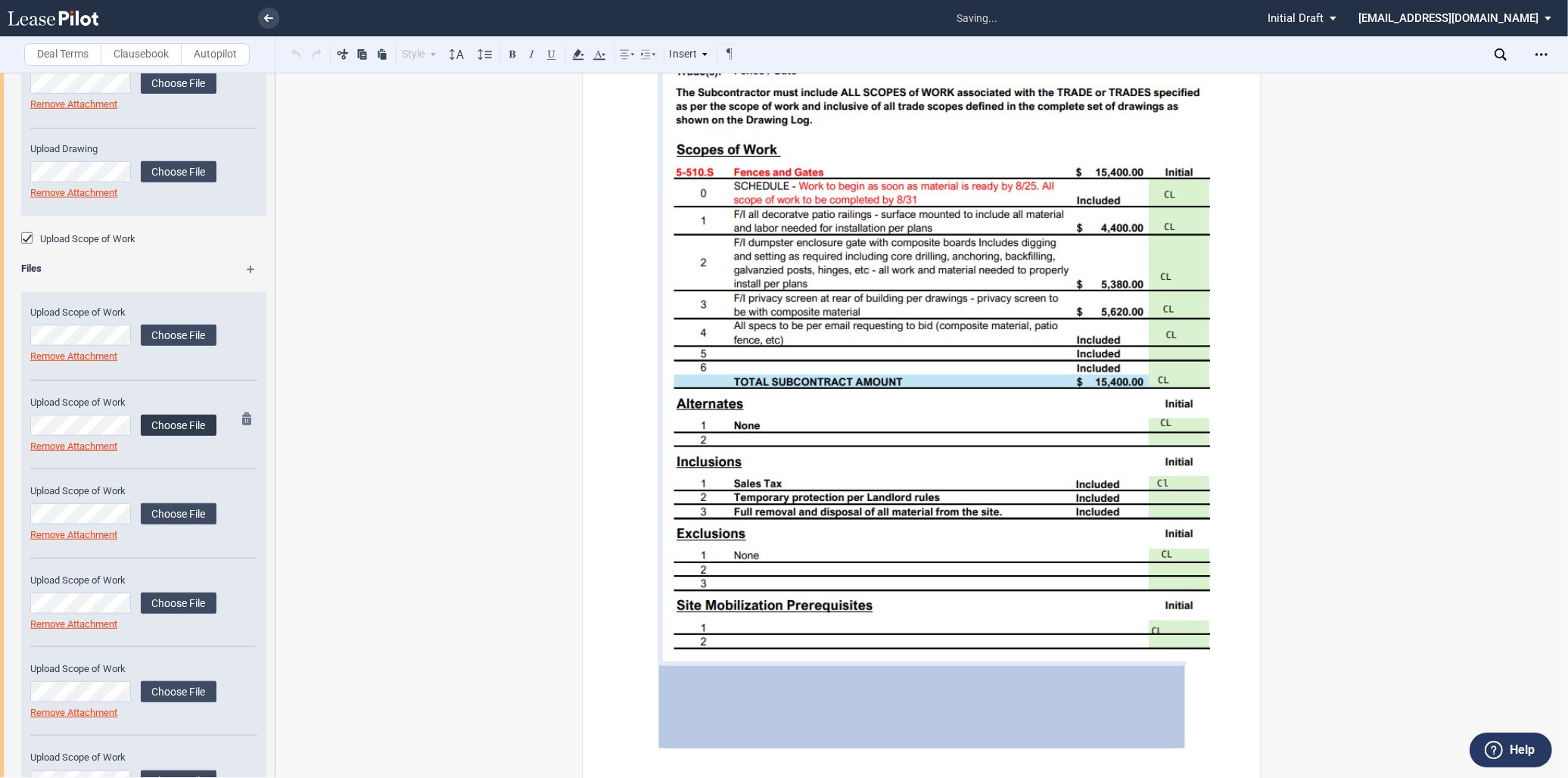
scroll to position [11868, 0]
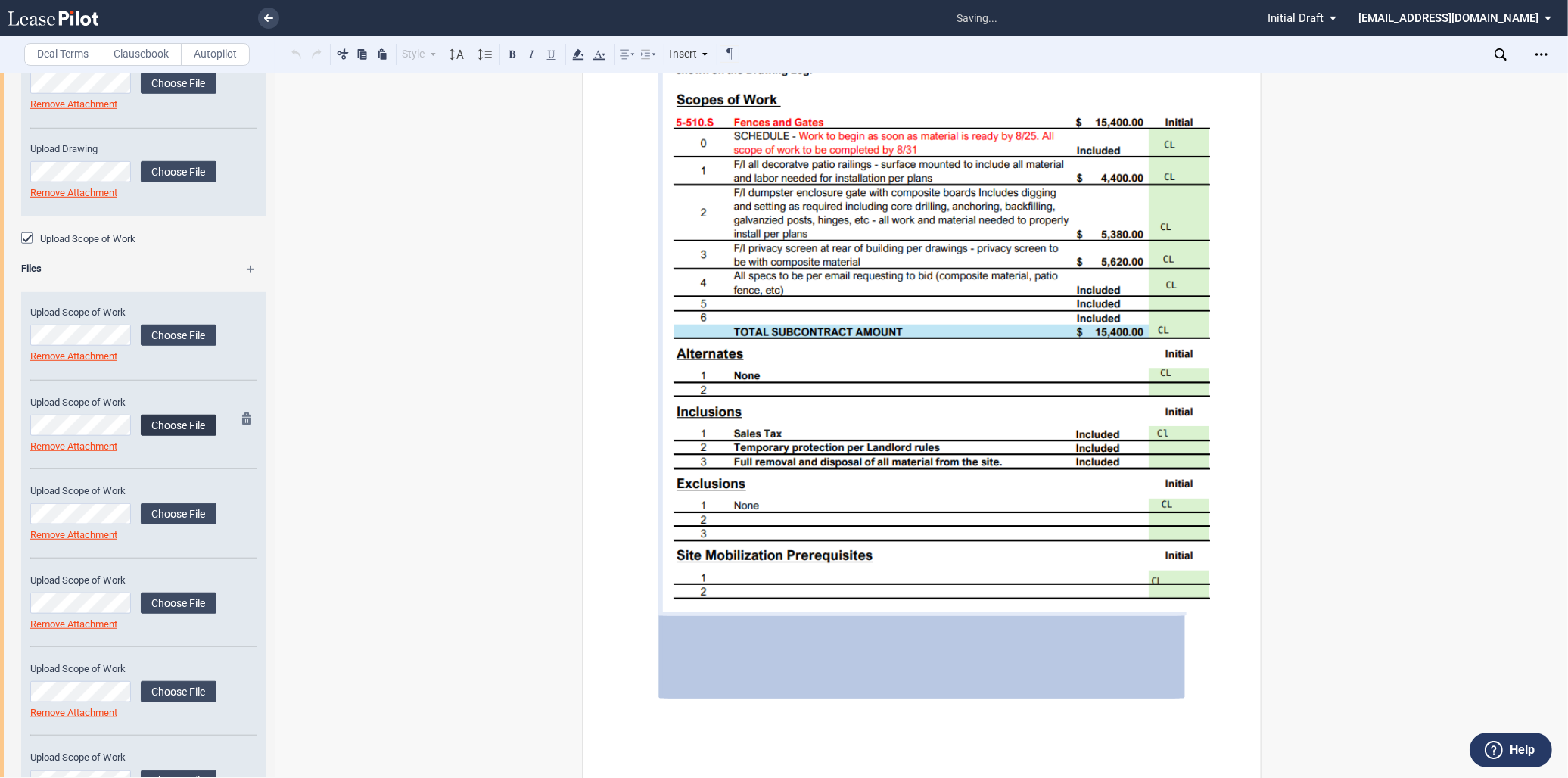
click at [167, 432] on label "Choose File" at bounding box center [179, 425] width 76 height 21
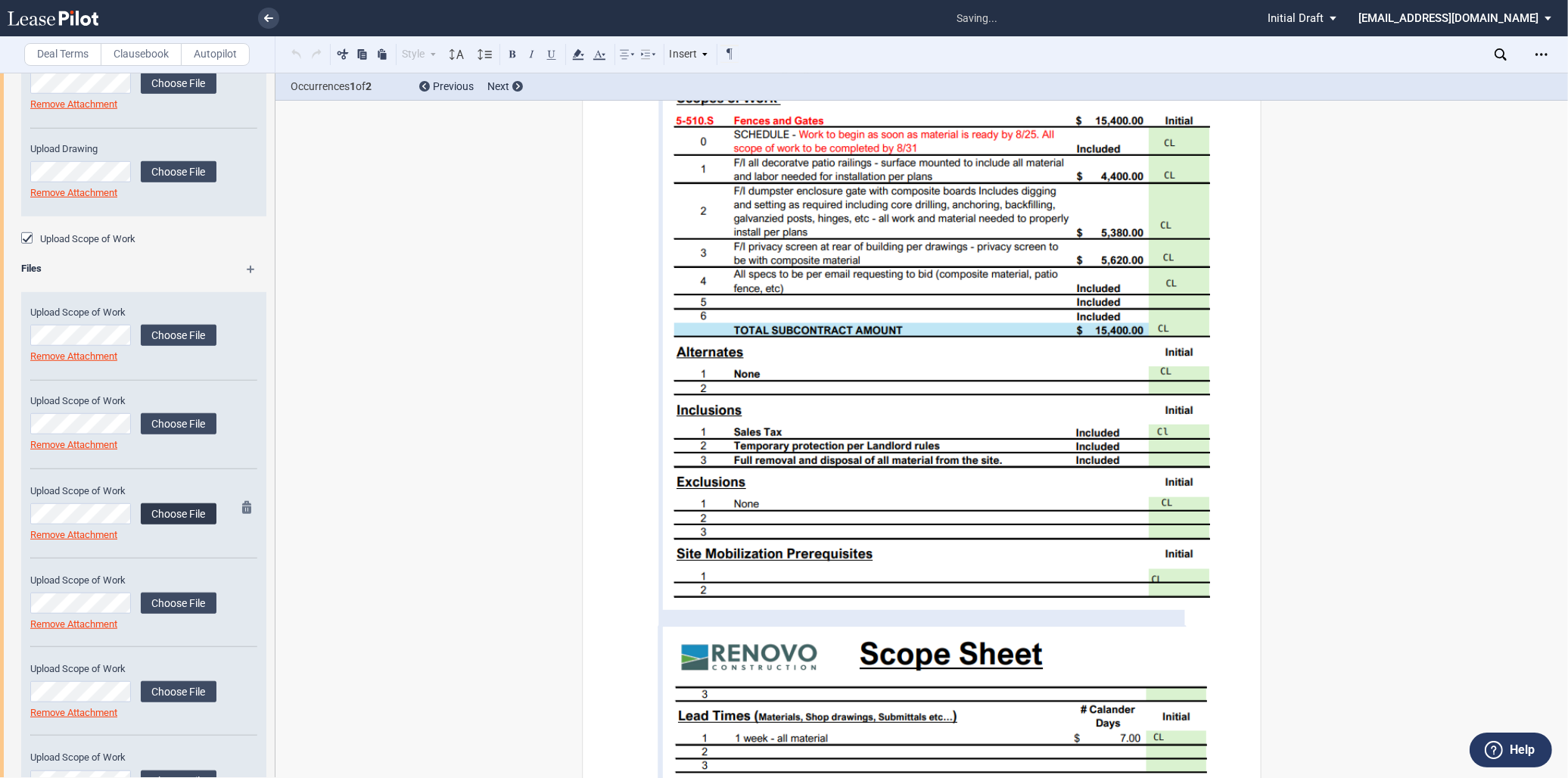
click at [181, 513] on label "Choose File" at bounding box center [179, 514] width 76 height 21
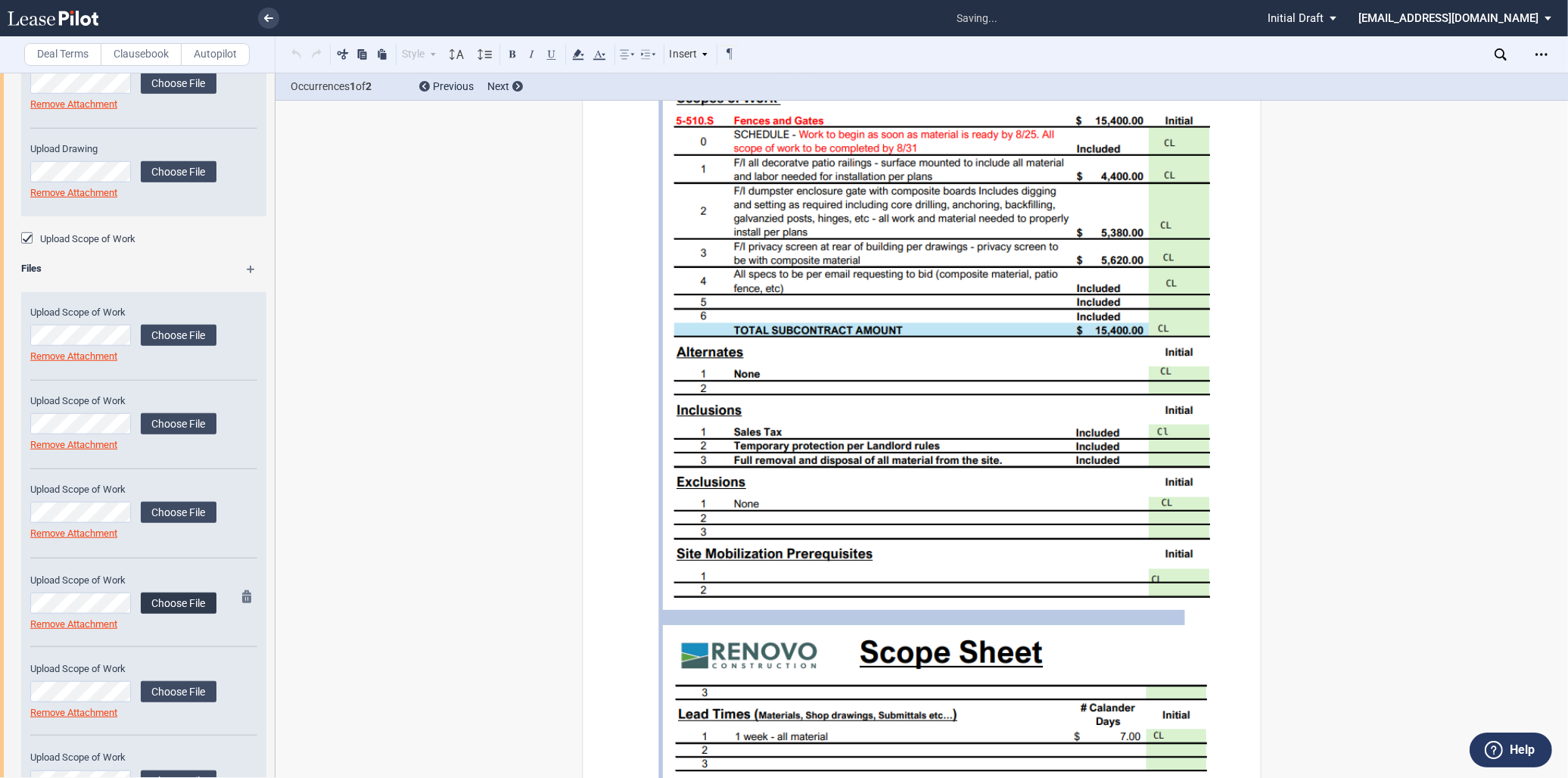
click at [192, 606] on label "Choose File" at bounding box center [179, 603] width 76 height 21
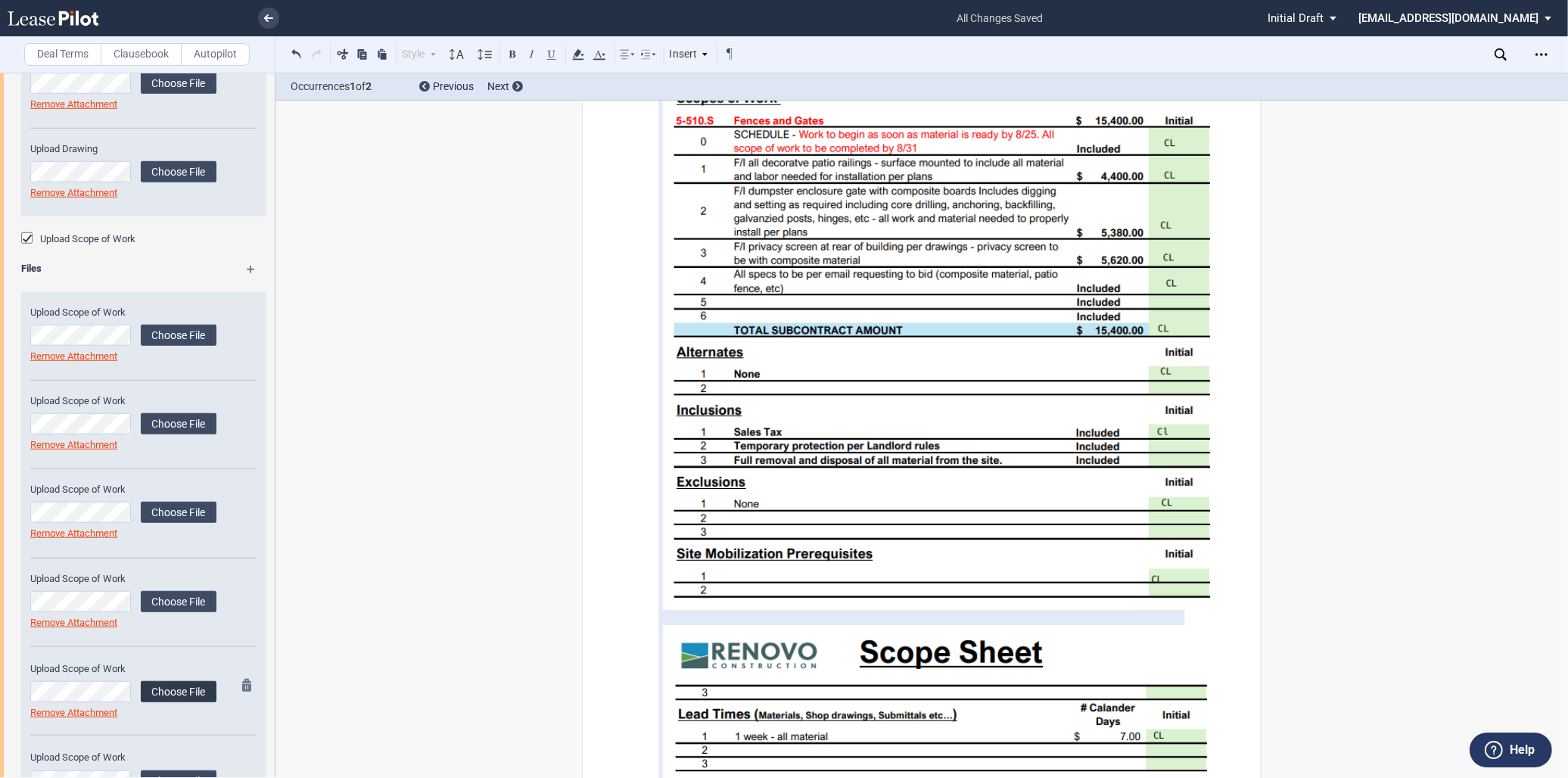
click at [175, 683] on label "Choose File" at bounding box center [179, 692] width 76 height 21
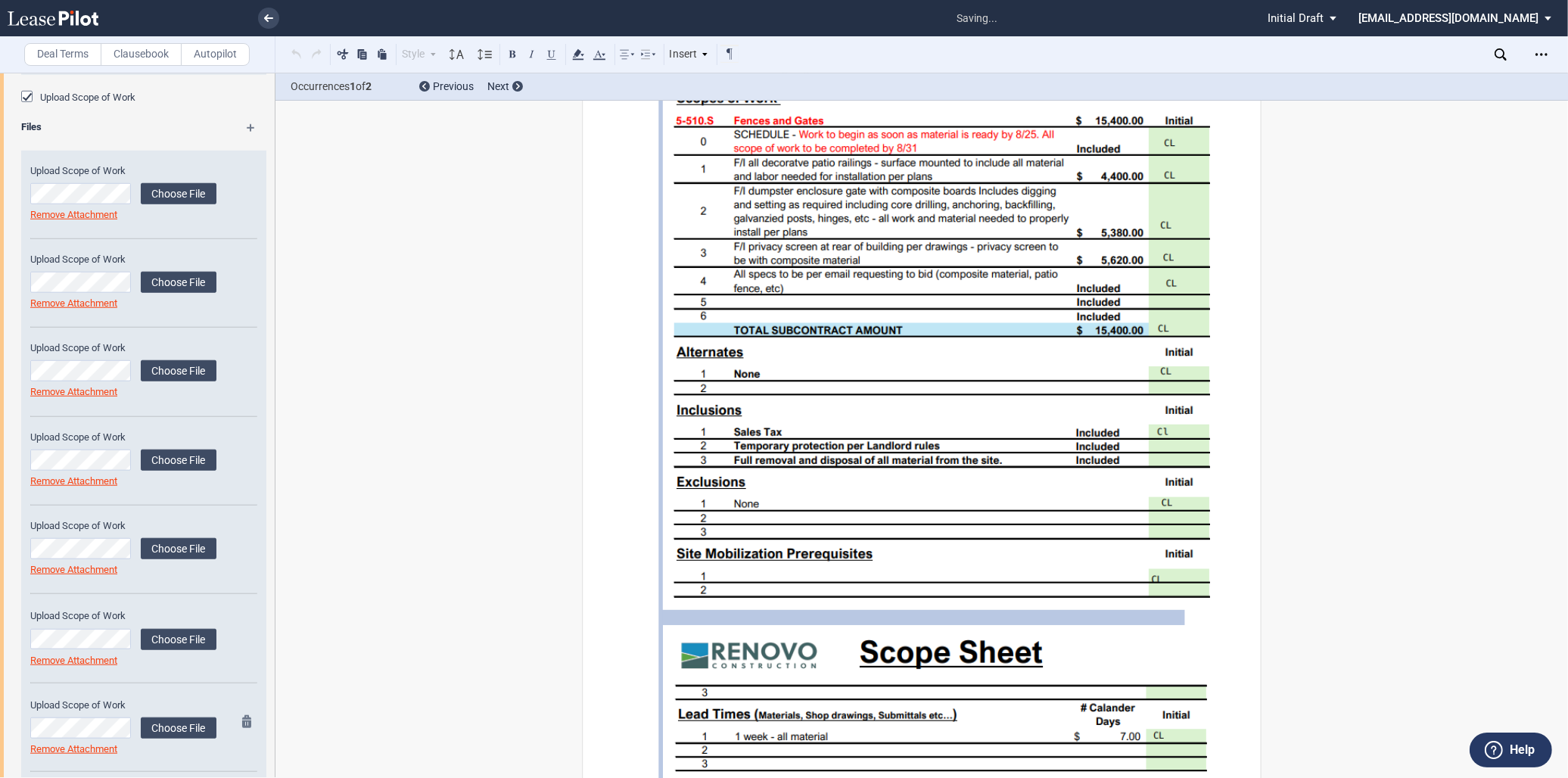
scroll to position [1684, 0]
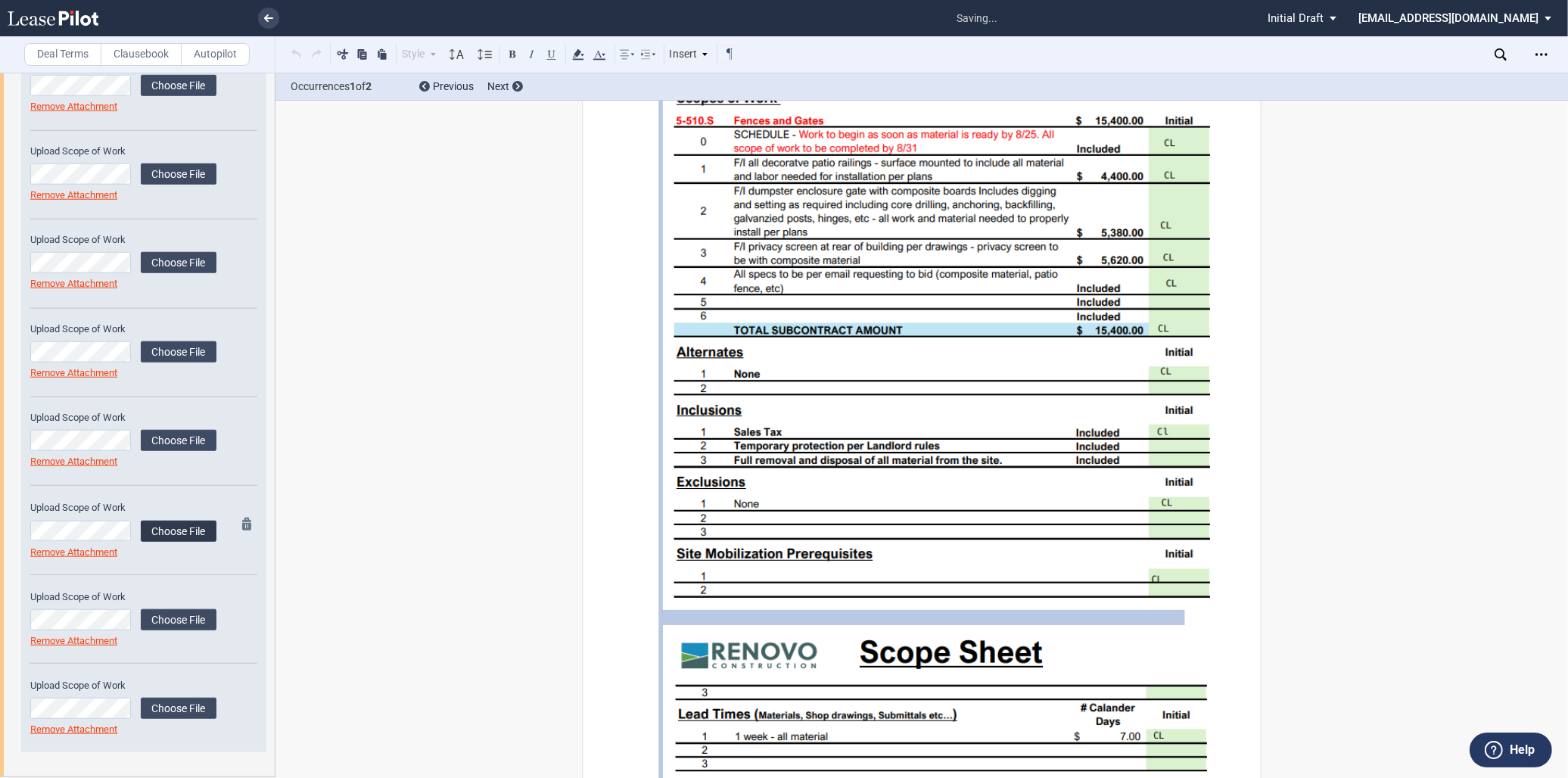
click at [169, 526] on label "Choose File" at bounding box center [179, 532] width 76 height 21
click at [195, 617] on label "Choose File" at bounding box center [179, 620] width 76 height 21
click at [199, 706] on label "Choose File" at bounding box center [179, 708] width 76 height 21
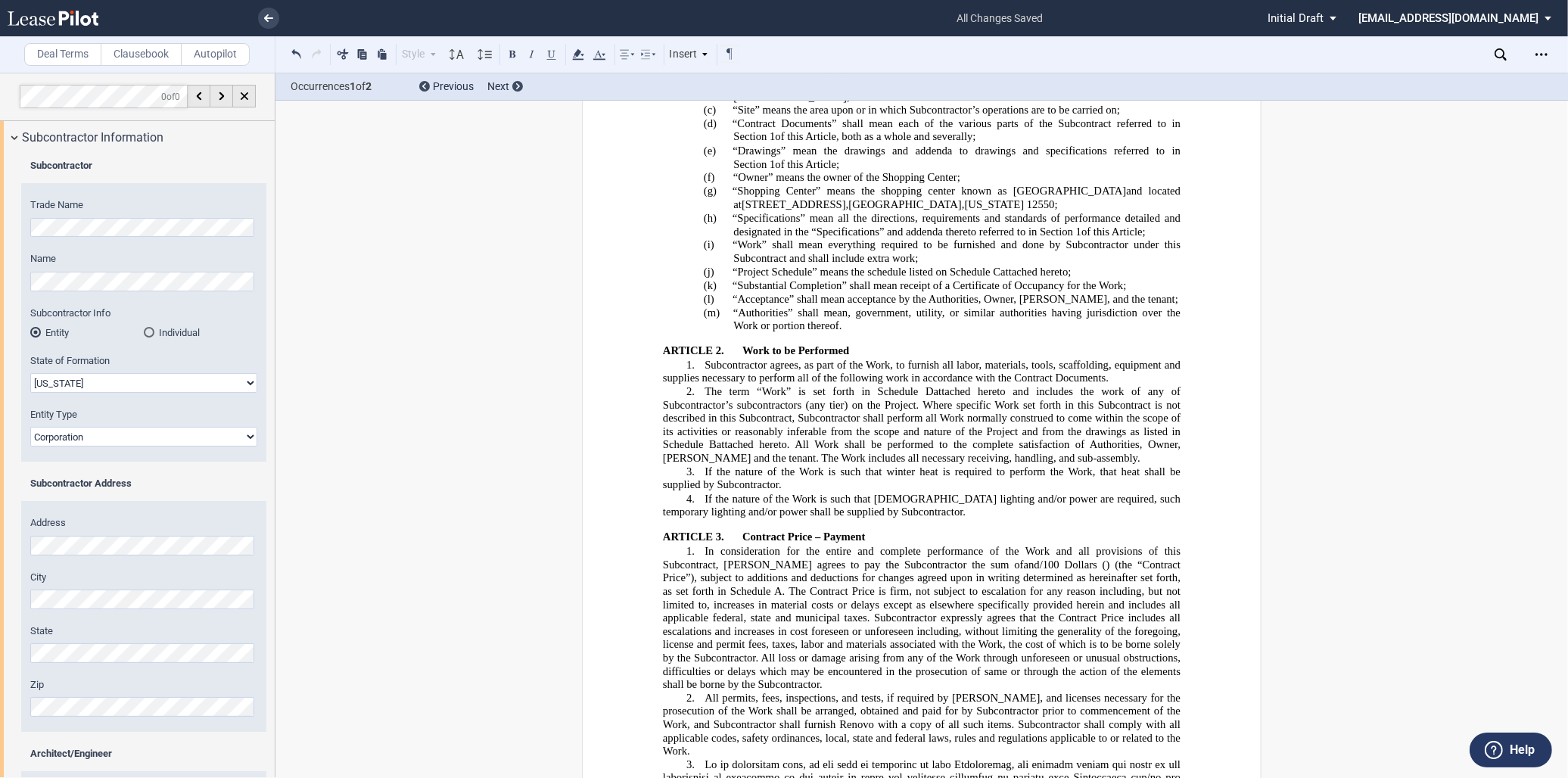
scroll to position [0, 0]
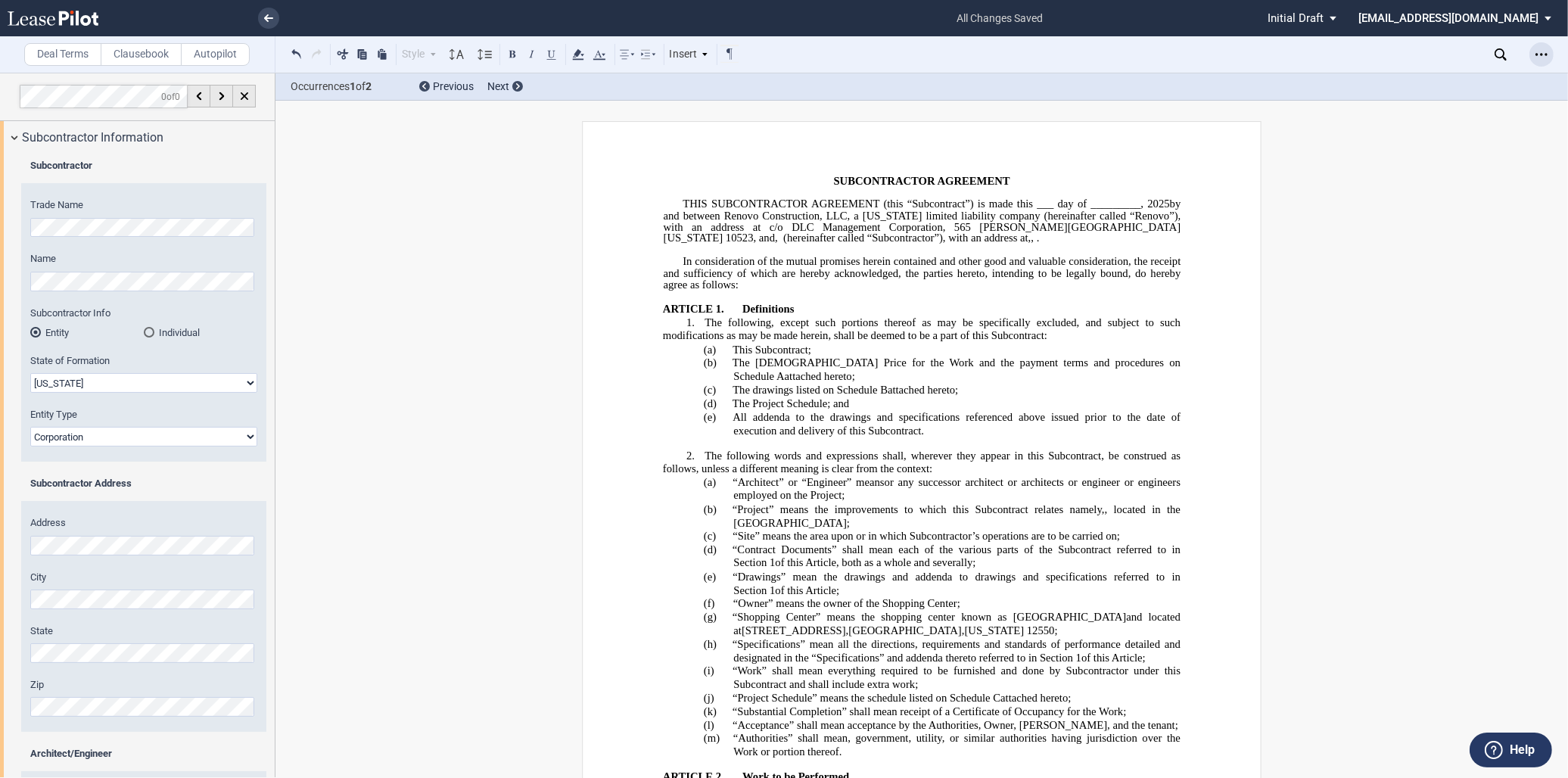
click at [1540, 51] on icon "Open Lease options menu" at bounding box center [1541, 54] width 12 height 12
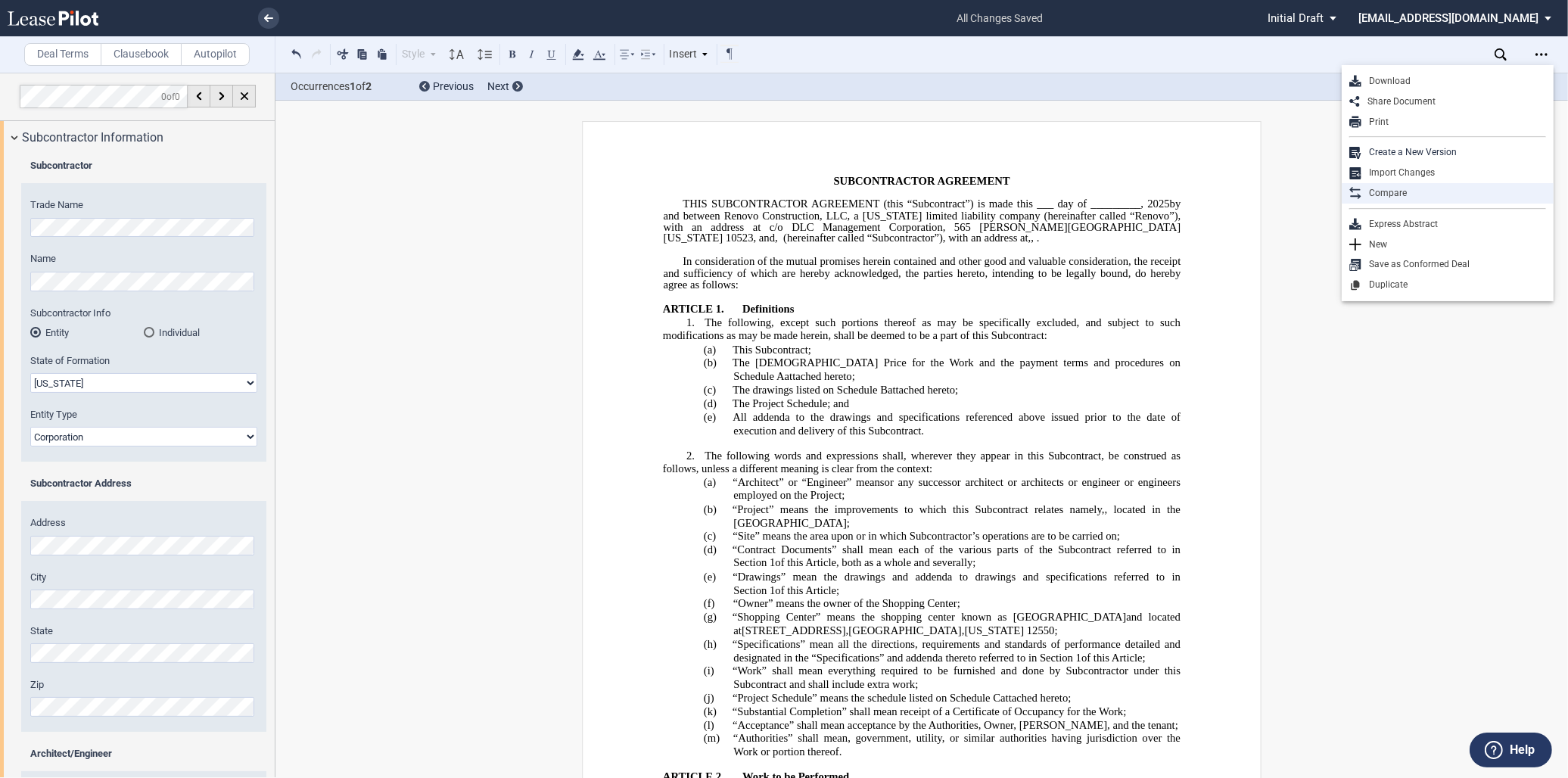
click at [1412, 187] on div "Compare" at bounding box center [1454, 193] width 184 height 13
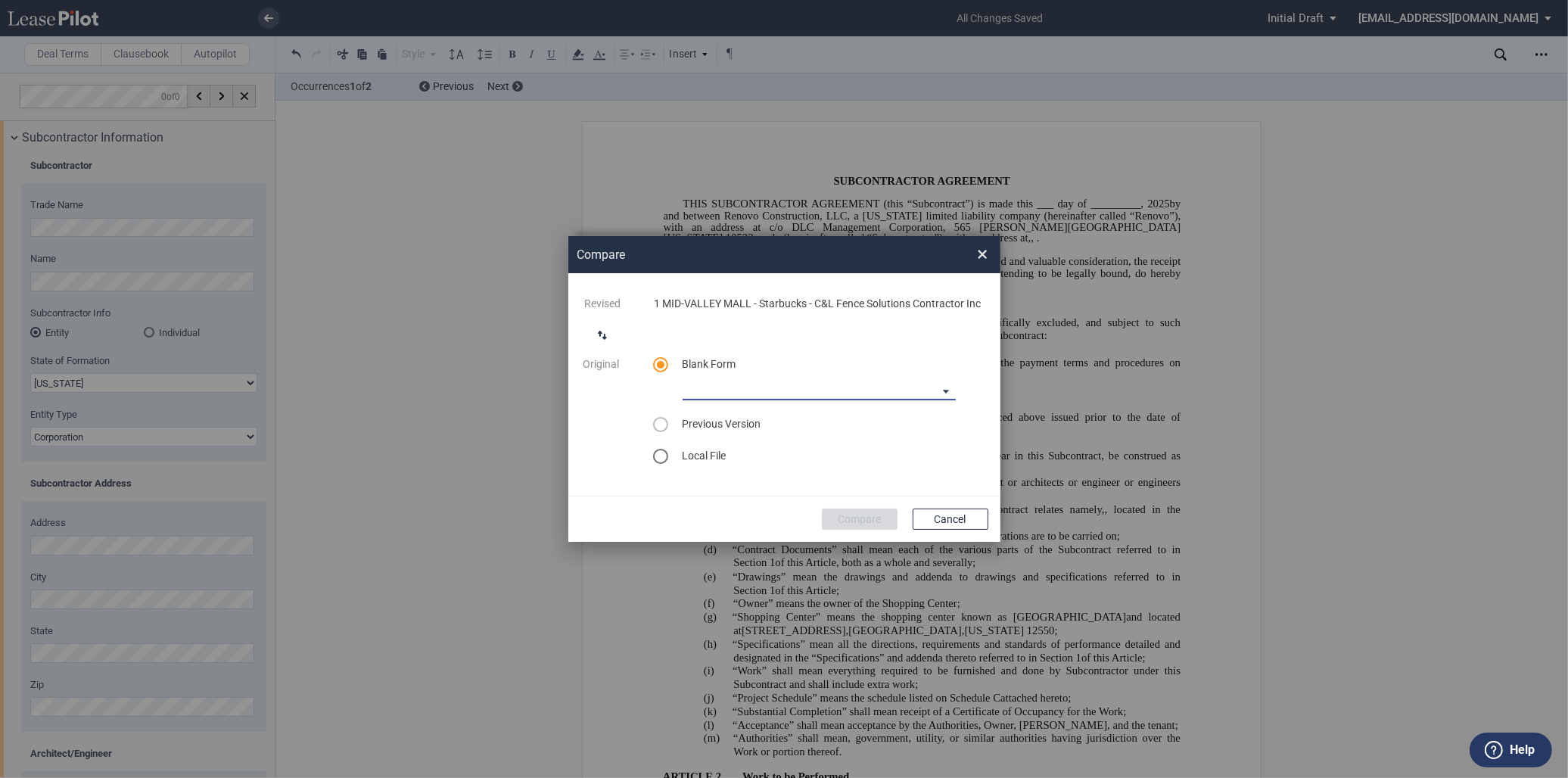
click at [918, 384] on md-select "90-10 Payment Blank Form (Construction Contract) [PHONE_NUMBER] Payment Blank F…" at bounding box center [819, 388] width 274 height 22
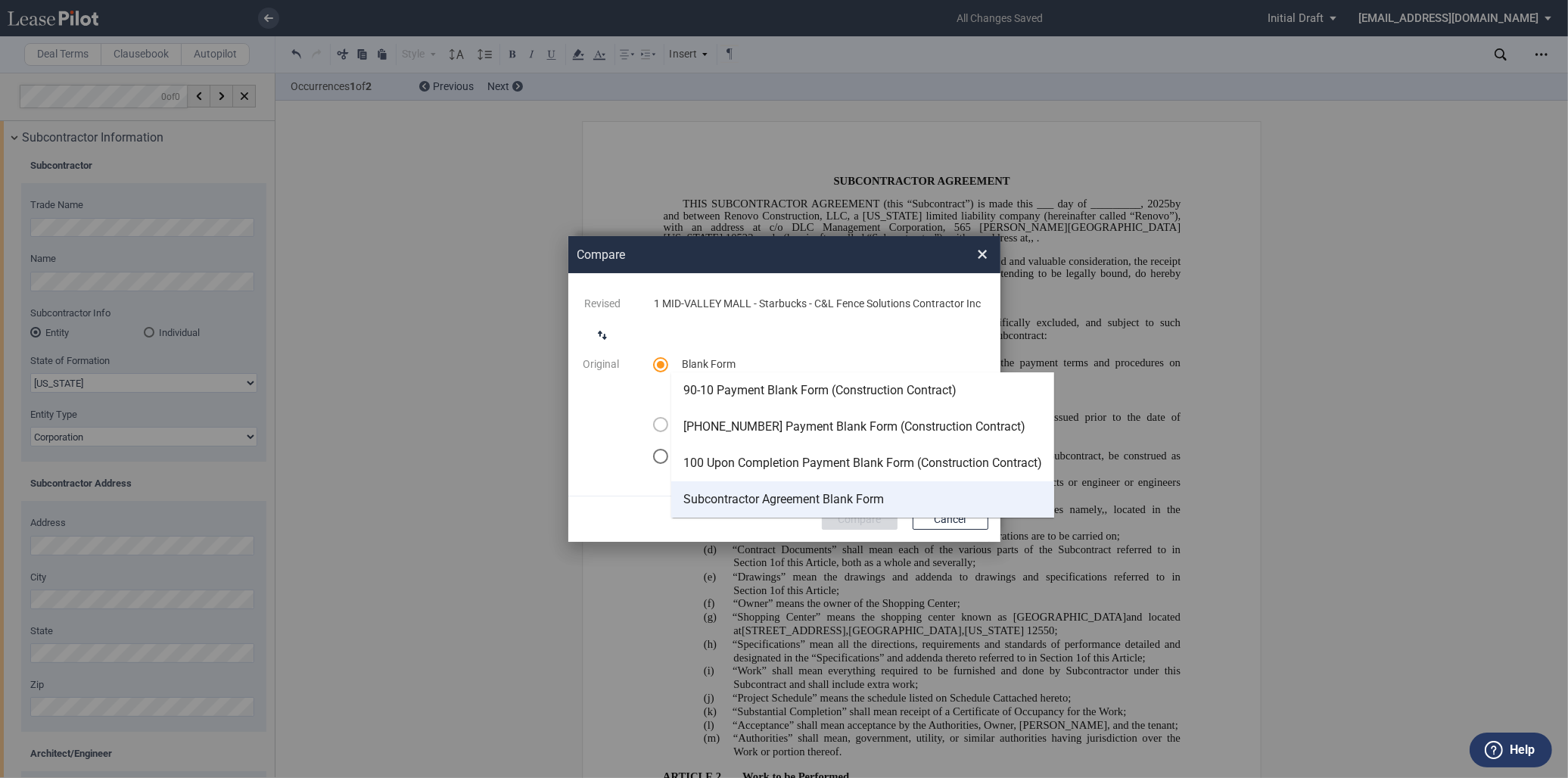
click at [858, 493] on div "Subcontractor Agreement Blank Form" at bounding box center [783, 499] width 201 height 16
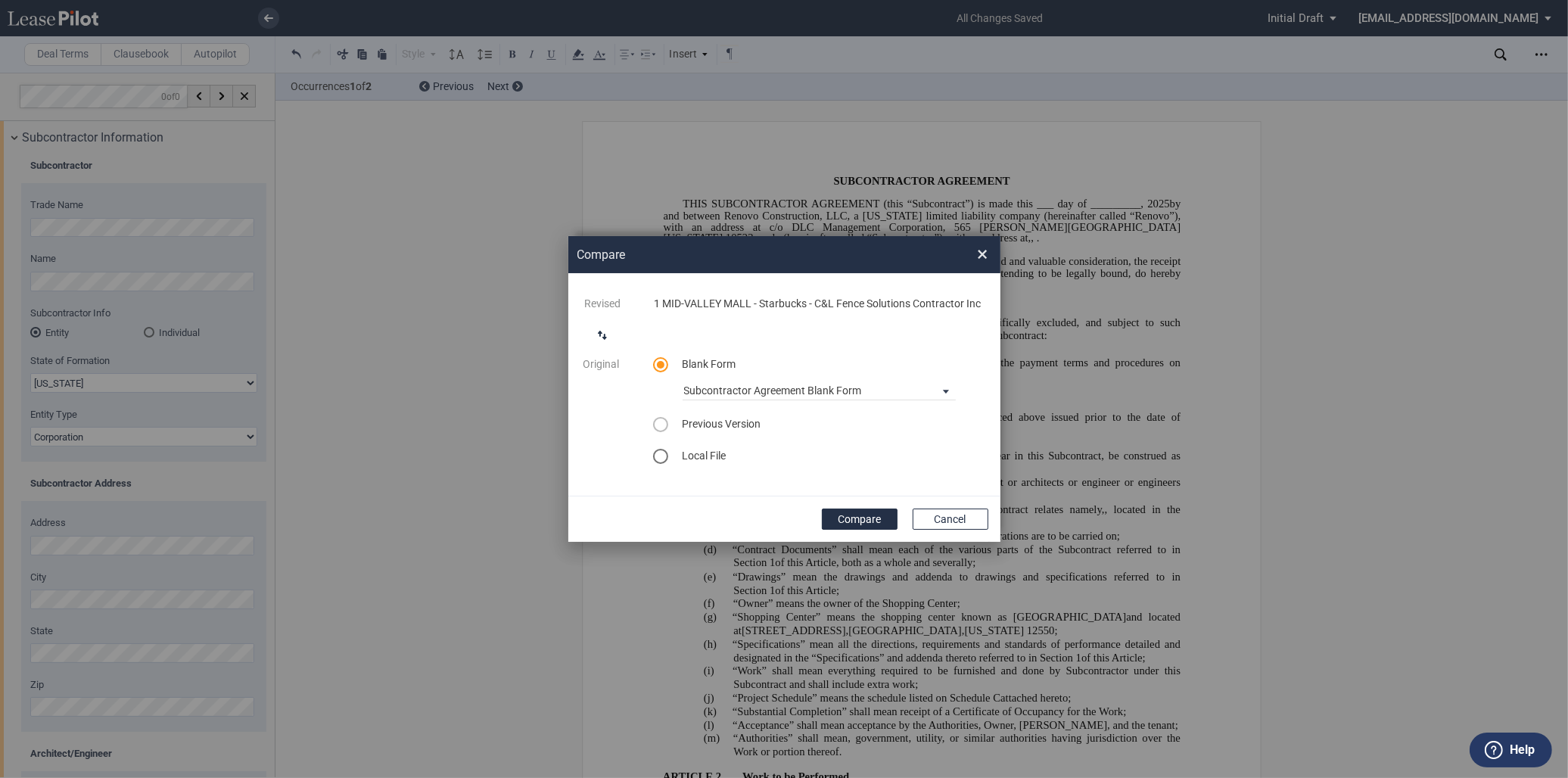
click at [866, 518] on button "Compare" at bounding box center [860, 519] width 76 height 21
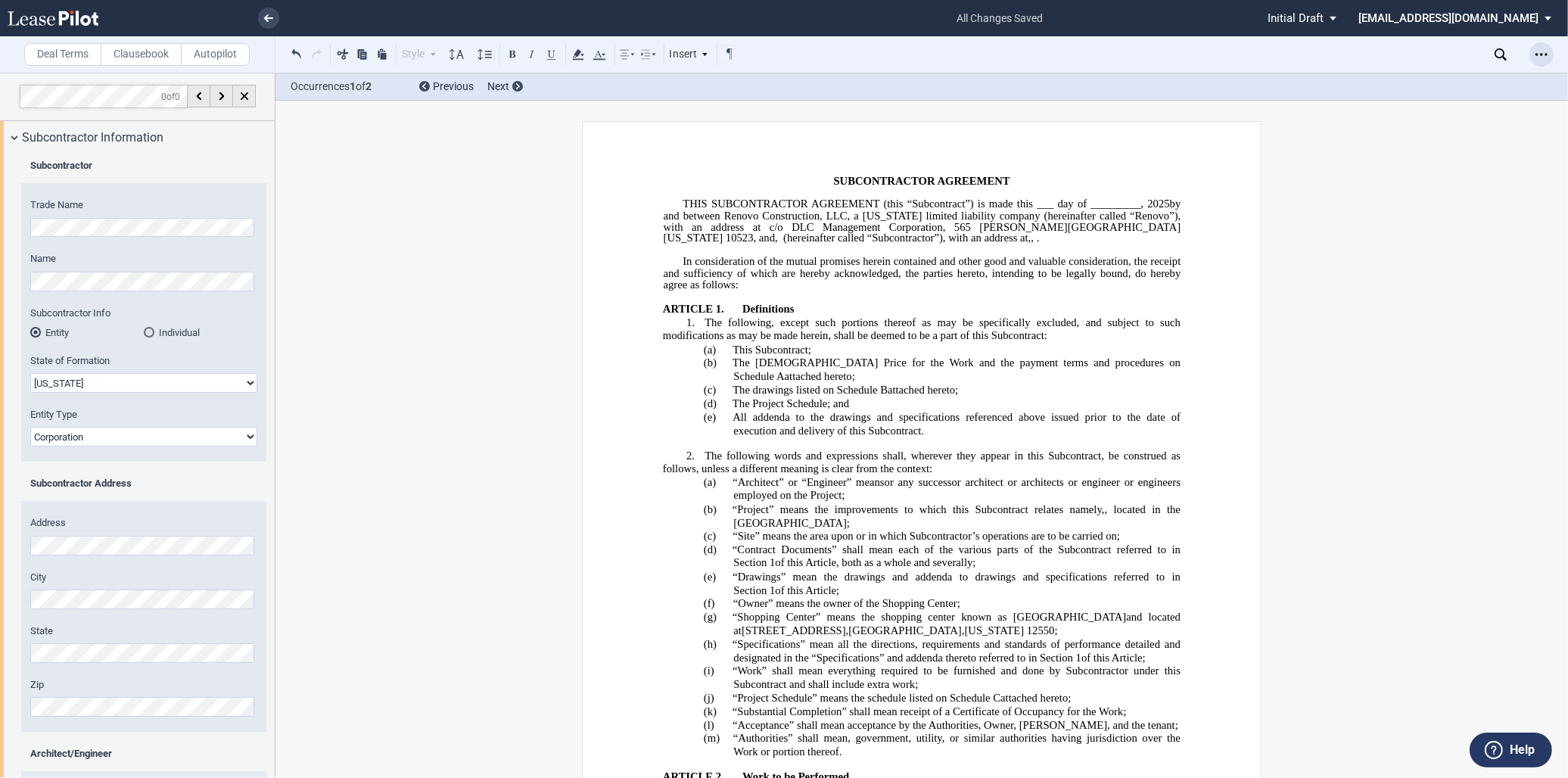
click at [1532, 53] on div "Open Lease options menu" at bounding box center [1541, 54] width 24 height 24
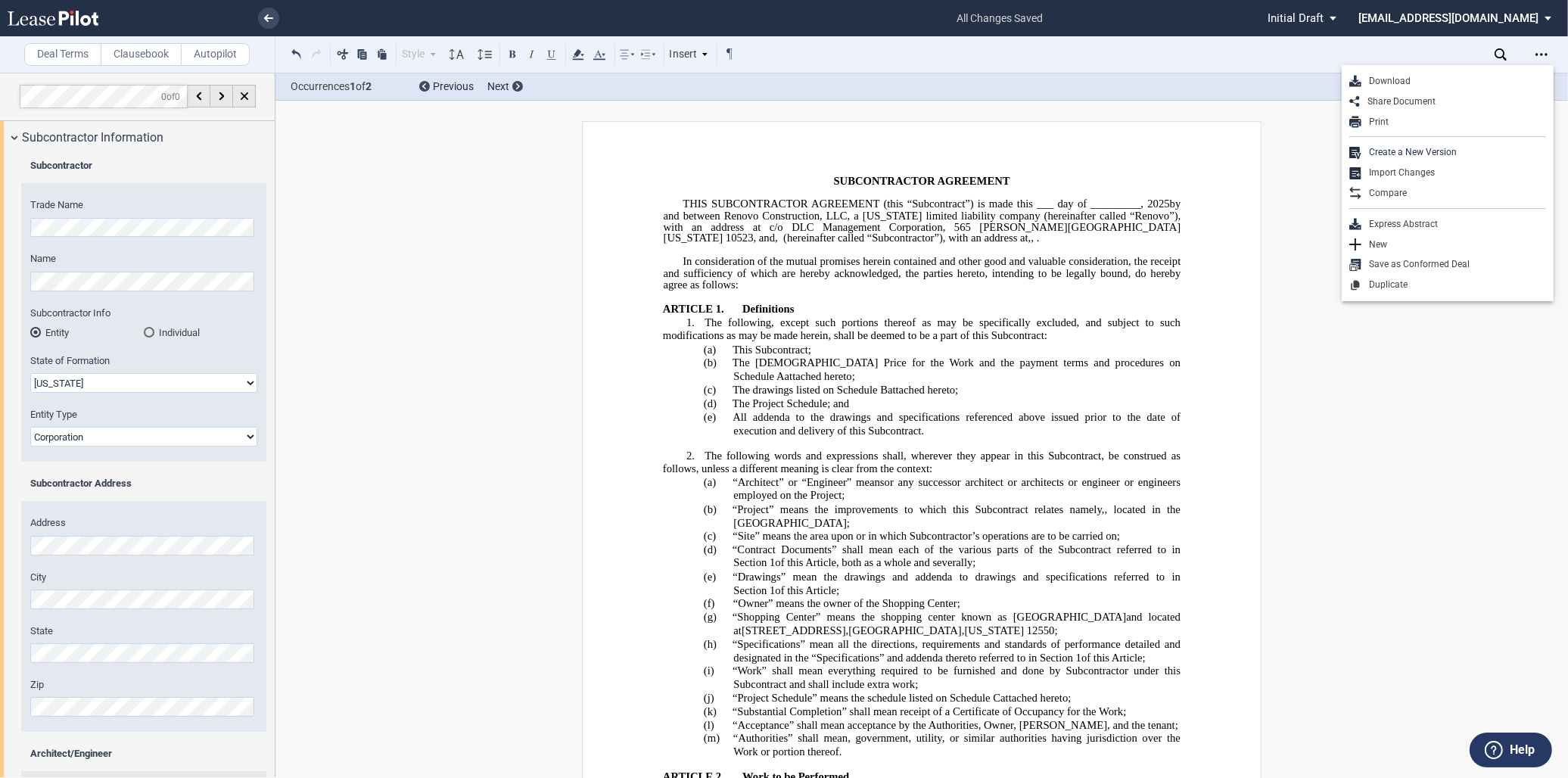
click at [1108, 109] on div "Deal Terms Clausebook Autopilot Style Normal 8pt 9pt 10pt 10.5pt 11pt 12pt 14pt…" at bounding box center [784, 425] width 1568 height 705
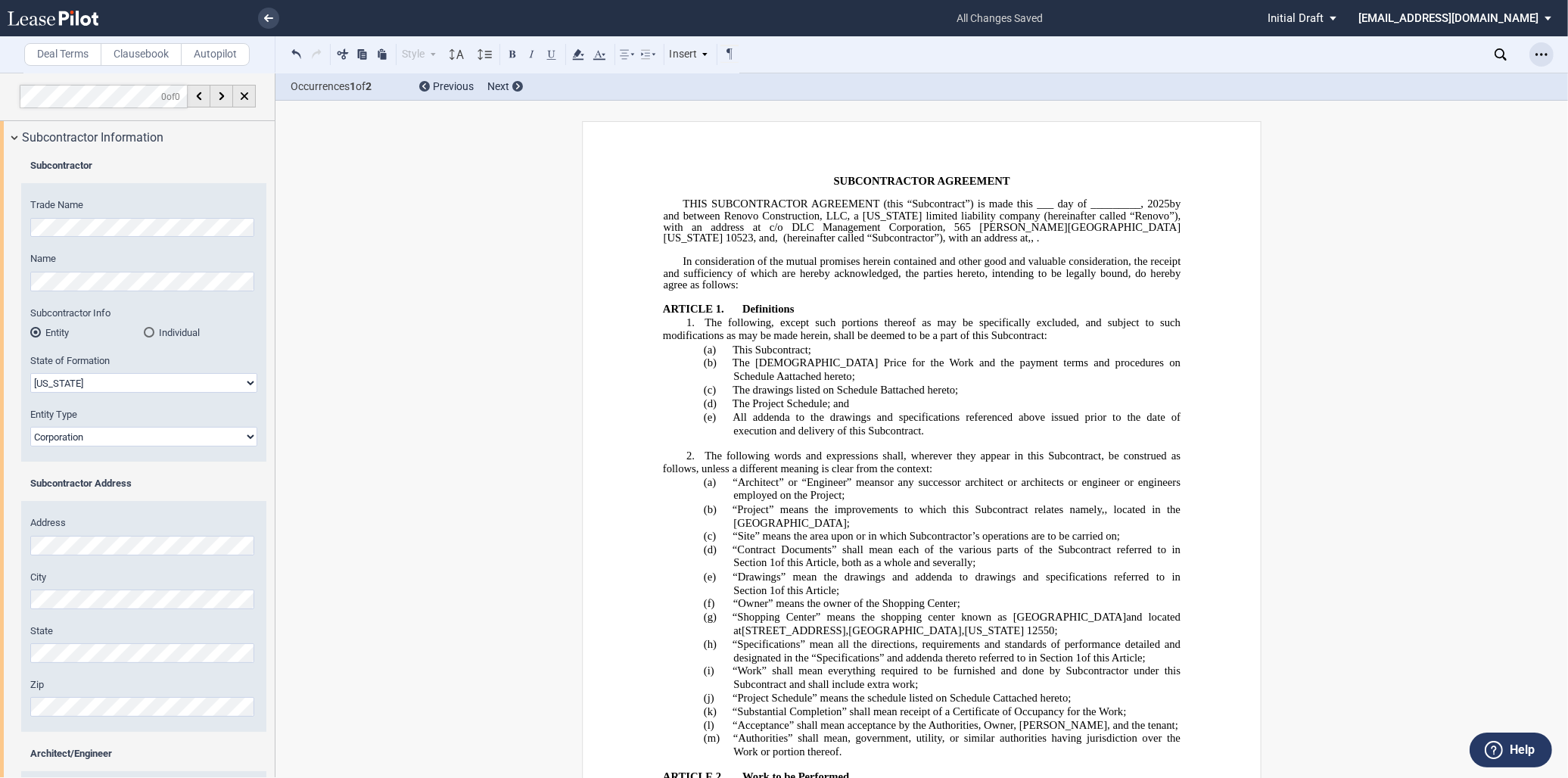
click at [1536, 54] on use "Open Lease options menu" at bounding box center [1541, 54] width 12 height 2
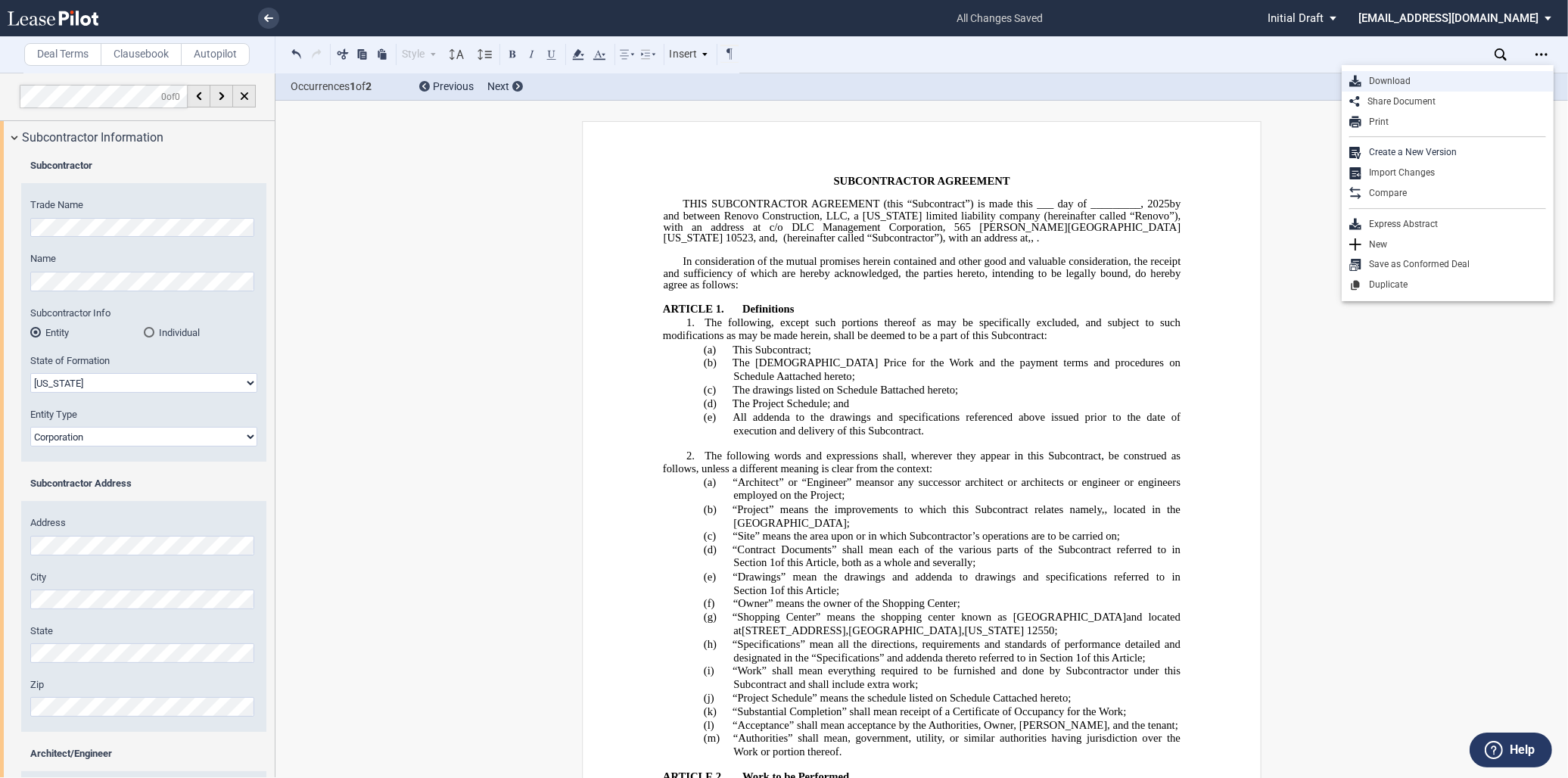
click at [1395, 77] on div "Download" at bounding box center [1454, 81] width 184 height 13
